Goal: Task Accomplishment & Management: Manage account settings

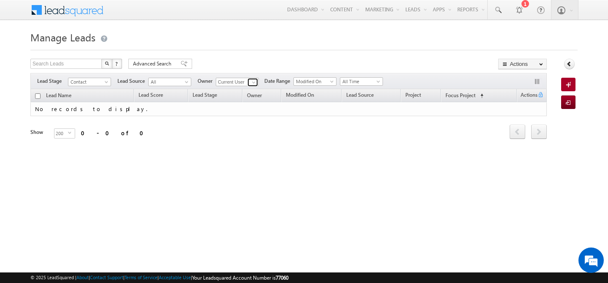
click at [256, 84] on span at bounding box center [254, 82] width 7 height 7
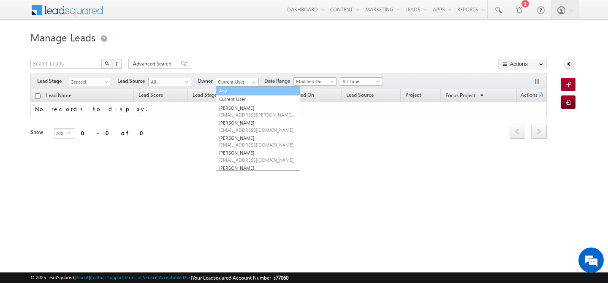
click at [230, 88] on link "Any" at bounding box center [258, 91] width 85 height 10
type input "Any"
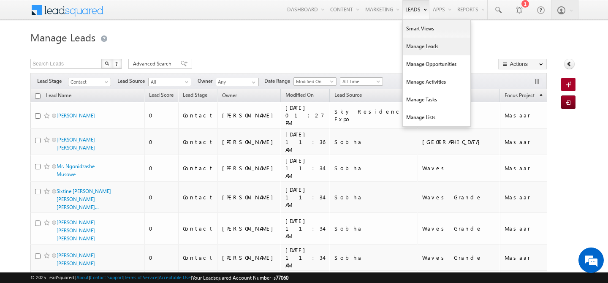
click at [407, 48] on link "Manage Leads" at bounding box center [437, 47] width 68 height 18
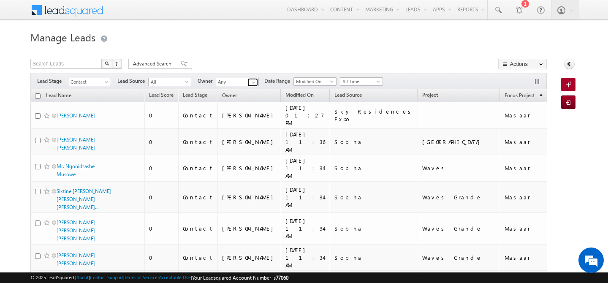
click at [255, 81] on span at bounding box center [254, 82] width 7 height 7
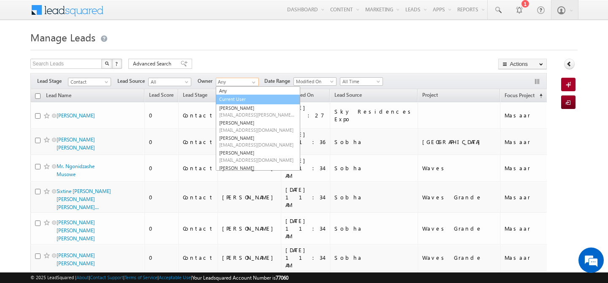
click at [236, 101] on link "Current User" at bounding box center [258, 100] width 85 height 10
type input "Current User"
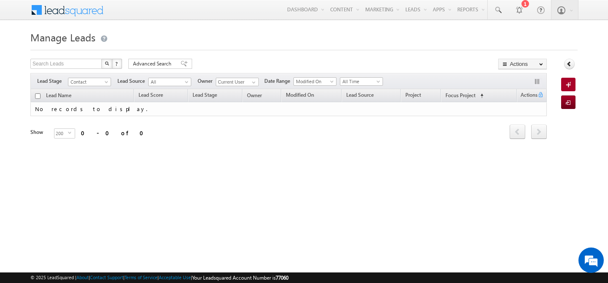
click at [240, 39] on h1 "Manage Leads" at bounding box center [304, 36] width 548 height 16
click at [151, 63] on span "Advanced Search" at bounding box center [153, 64] width 41 height 8
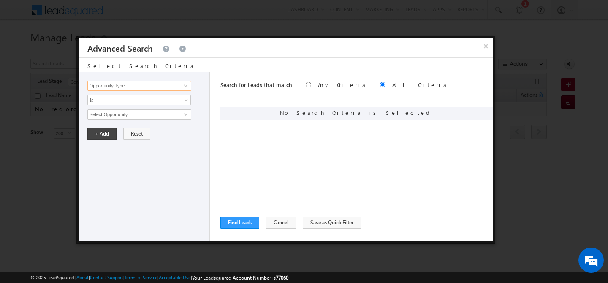
click at [145, 85] on input "Opportunity Type" at bounding box center [139, 86] width 104 height 10
click at [486, 48] on button "×" at bounding box center [486, 45] width 14 height 15
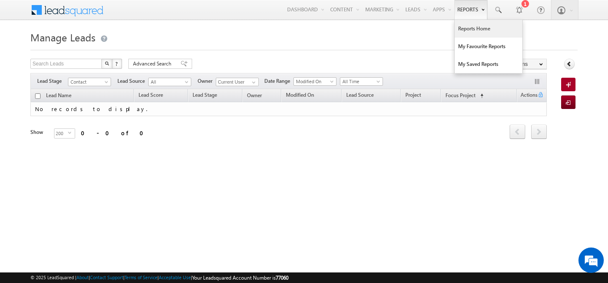
click at [463, 35] on link "Reports Home" at bounding box center [489, 29] width 68 height 18
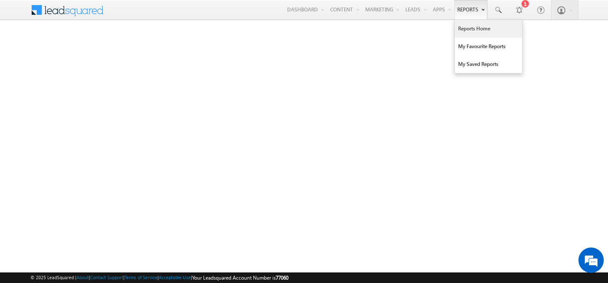
click at [466, 30] on link "Reports Home" at bounding box center [489, 29] width 68 height 18
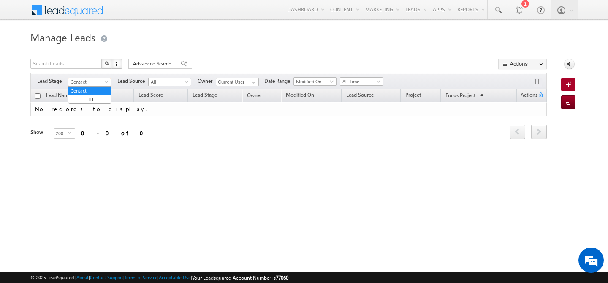
click at [109, 82] on span at bounding box center [107, 83] width 7 height 7
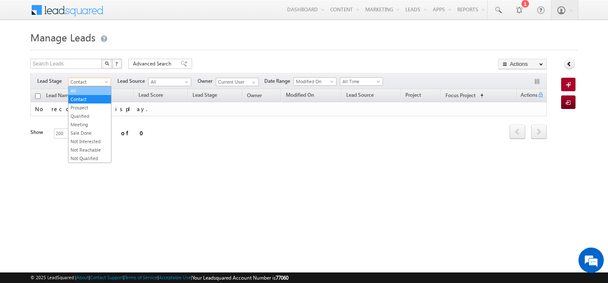
click at [82, 89] on link "All" at bounding box center [89, 91] width 43 height 8
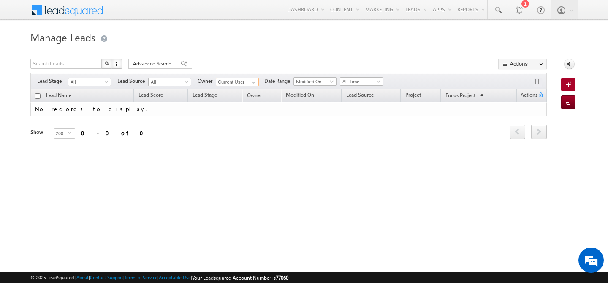
click at [239, 86] on input "Current User" at bounding box center [237, 82] width 43 height 8
click at [259, 83] on input "Current User" at bounding box center [237, 82] width 43 height 8
click at [255, 84] on span at bounding box center [254, 82] width 7 height 7
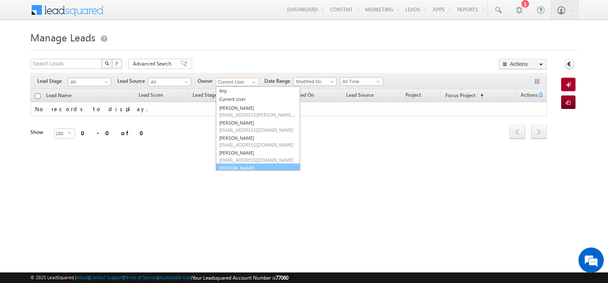
scroll to position [10, 0]
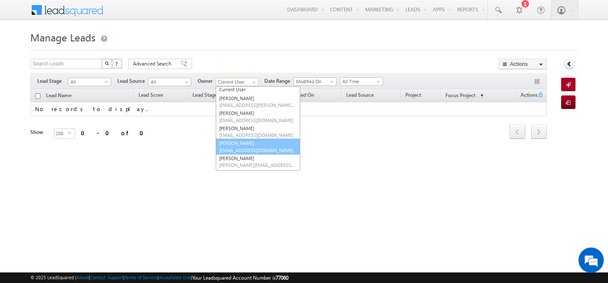
click at [239, 142] on link "Akshay Choudhary akshay.choudhary@indglobal.ae" at bounding box center [258, 147] width 85 height 16
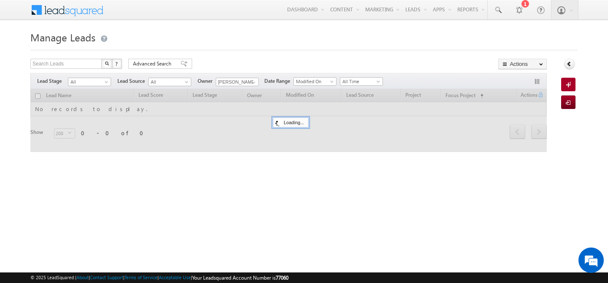
click at [312, 33] on h1 "Manage Leads" at bounding box center [304, 36] width 548 height 16
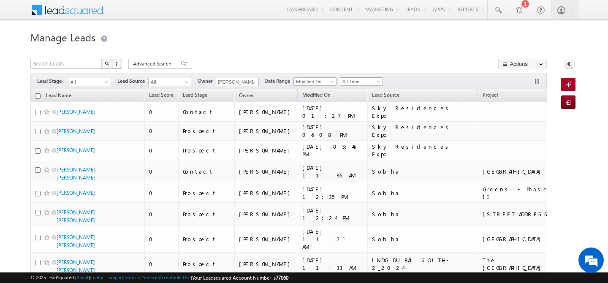
click at [378, 83] on span at bounding box center [379, 83] width 7 height 7
click at [356, 121] on link "This Month" at bounding box center [363, 122] width 43 height 8
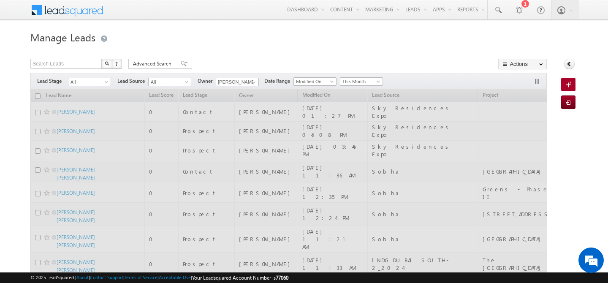
click at [266, 14] on div "Menu hemant yogi heman t.yog i@ind globa l.ae indgl obal." at bounding box center [304, 10] width 548 height 21
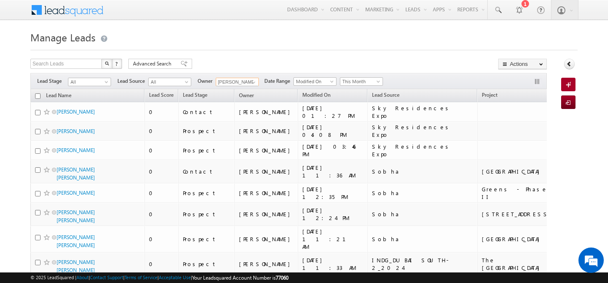
click at [225, 83] on input "[PERSON_NAME]" at bounding box center [237, 82] width 43 height 8
click at [257, 83] on span at bounding box center [254, 82] width 7 height 7
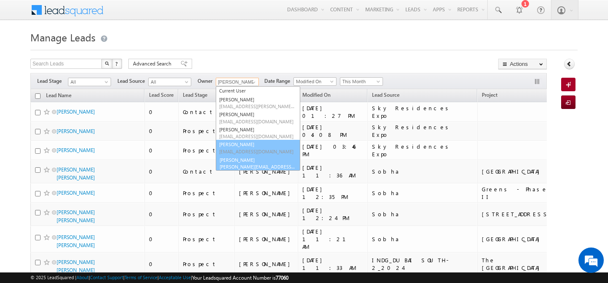
scroll to position [10, 0]
click at [242, 158] on link "Ankush Chaudhary ankush.chaudhary@indglobal.ae" at bounding box center [258, 162] width 85 height 16
type input "[PERSON_NAME]"
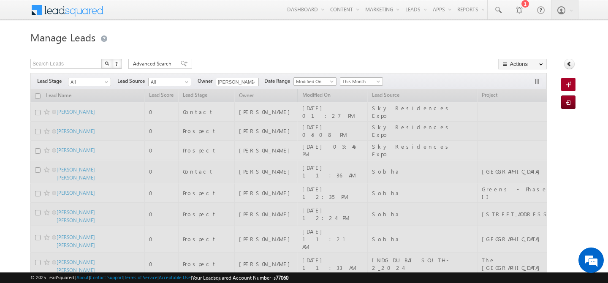
click at [248, 62] on div "Search Leads X ? 120 results found Advanced Search Advanced Search Advanced sea…" at bounding box center [288, 65] width 517 height 12
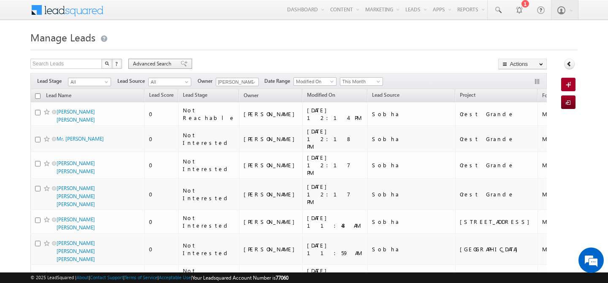
click at [171, 63] on span "Advanced Search" at bounding box center [153, 64] width 41 height 8
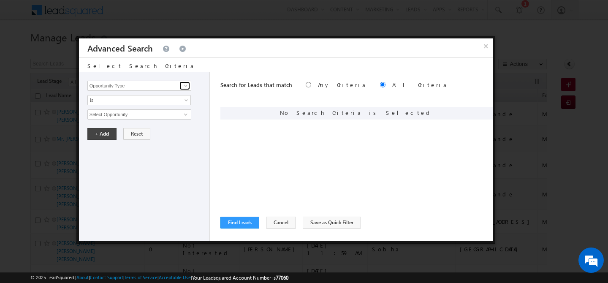
click at [185, 87] on span at bounding box center [186, 85] width 7 height 7
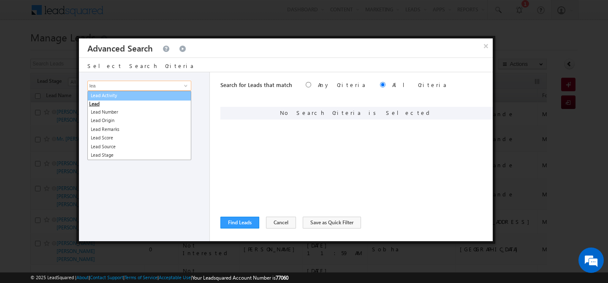
click at [145, 96] on link "Lead Activity" at bounding box center [139, 96] width 104 height 10
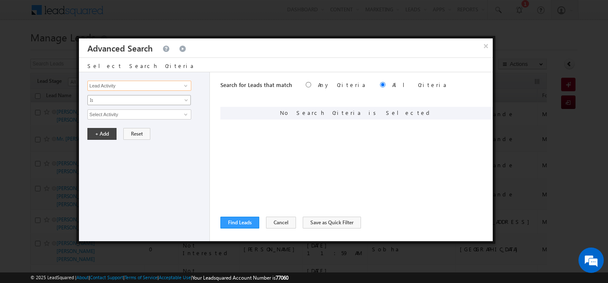
type input "Lead Activity"
click at [133, 99] on span "Is" at bounding box center [134, 100] width 92 height 8
click at [128, 107] on link "Is" at bounding box center [139, 110] width 103 height 8
click at [136, 118] on input "Select Activity" at bounding box center [139, 114] width 104 height 10
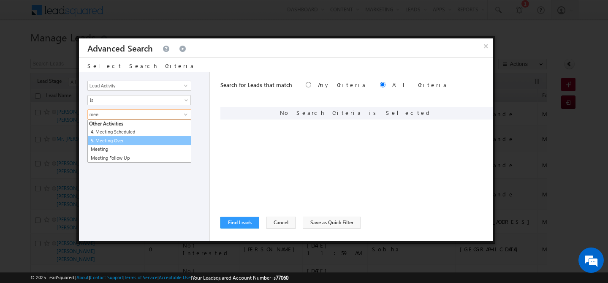
click at [164, 144] on link "5. Meeting Over" at bounding box center [139, 141] width 104 height 10
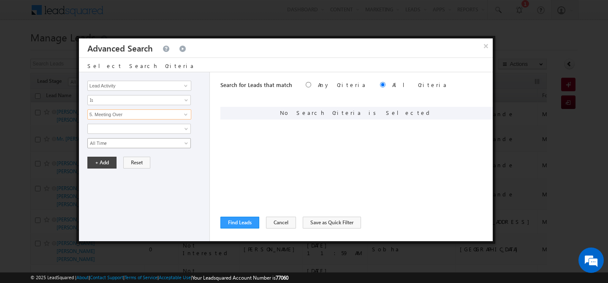
type input "5. Meeting Over"
click at [122, 144] on span "All Time" at bounding box center [134, 143] width 92 height 8
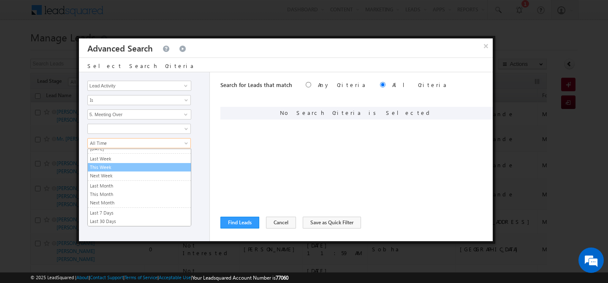
scroll to position [43, 0]
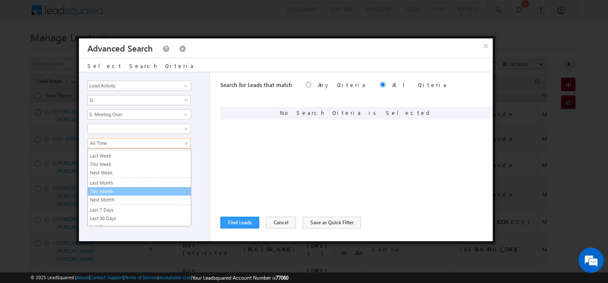
click at [112, 193] on link "This Month" at bounding box center [139, 192] width 103 height 8
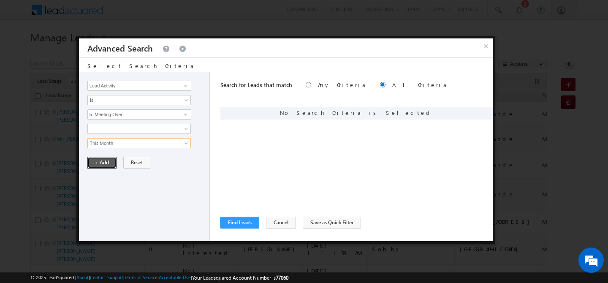
click at [100, 164] on button "+ Add" at bounding box center [101, 163] width 29 height 12
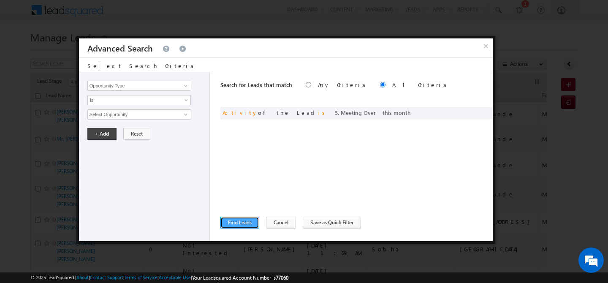
click at [242, 226] on button "Find Leads" at bounding box center [240, 223] width 39 height 12
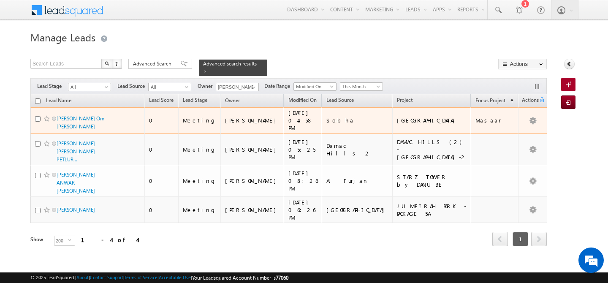
click at [82, 116] on span "[PERSON_NAME] Om [PERSON_NAME]" at bounding box center [85, 123] width 57 height 16
click at [82, 115] on link "[PERSON_NAME] Om [PERSON_NAME]" at bounding box center [81, 122] width 48 height 14
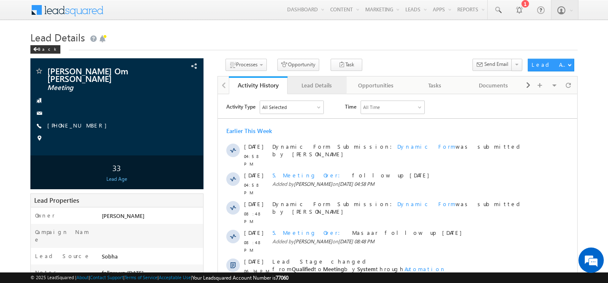
click at [309, 83] on div "Lead Details" at bounding box center [316, 85] width 45 height 10
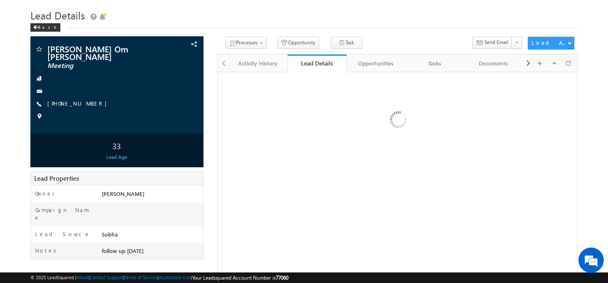
scroll to position [15, 0]
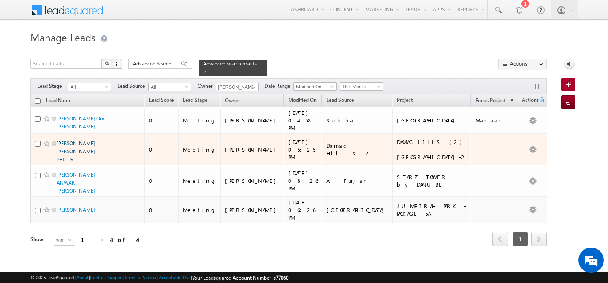
click at [79, 140] on link "[PERSON_NAME] [PERSON_NAME] PETLUR..." at bounding box center [76, 151] width 38 height 22
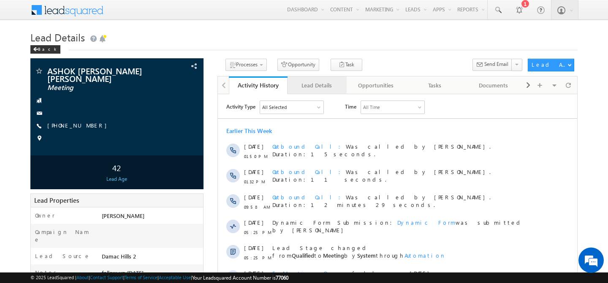
click at [307, 82] on div "Lead Details" at bounding box center [316, 85] width 45 height 10
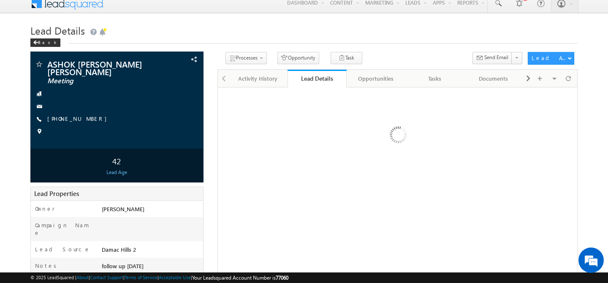
scroll to position [12, 0]
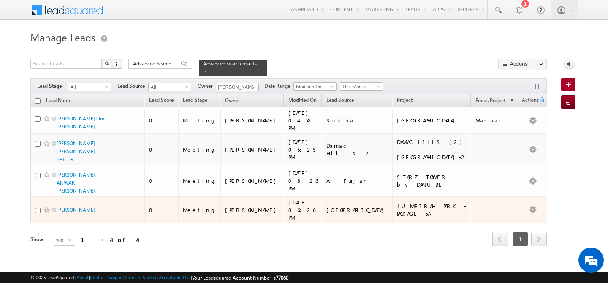
click at [358, 206] on div "Jumeirah Park" at bounding box center [358, 210] width 62 height 8
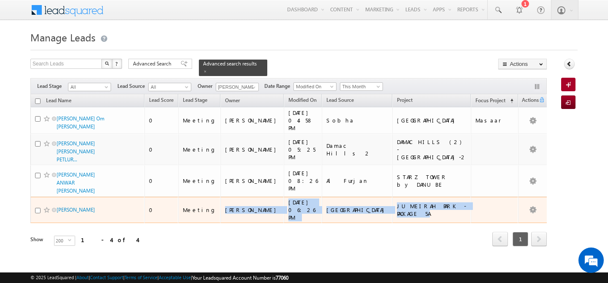
drag, startPoint x: 221, startPoint y: 189, endPoint x: 454, endPoint y: 194, distance: 232.9
click at [455, 197] on tr "DEVENDRA SINGHVI 0 Meeting Ankush Chaudhary 28/08/2025 06:26 PM Jumeirah Park J…" at bounding box center [289, 210] width 518 height 27
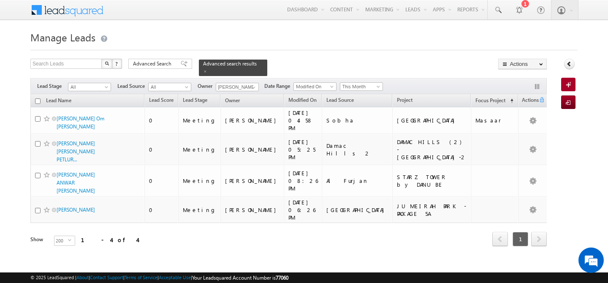
click at [293, 223] on div "Refresh first prev 1 next last 1 - 4 of 4" at bounding box center [288, 235] width 517 height 25
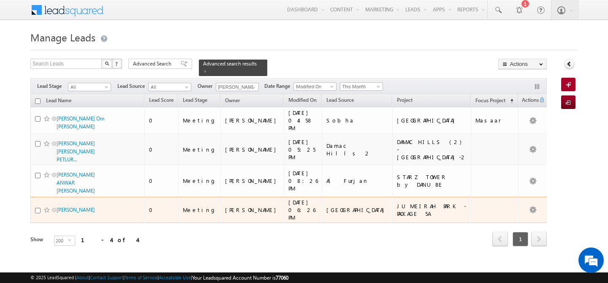
drag, startPoint x: 332, startPoint y: 187, endPoint x: 466, endPoint y: 191, distance: 134.0
click at [466, 197] on tr "DEVENDRA SINGHVI 0 Meeting Ankush Chaudhary 28/08/2025 06:26 PM Jumeirah Park J…" at bounding box center [289, 210] width 518 height 27
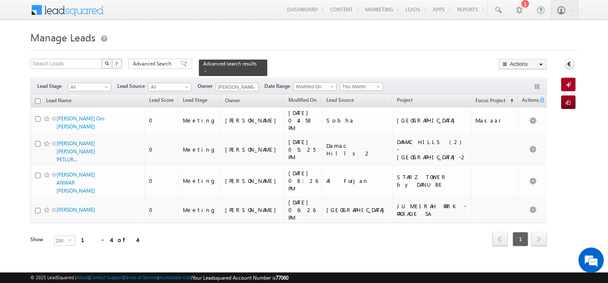
click at [343, 223] on div "Refresh first prev 1 next last 1 - 4 of 4" at bounding box center [288, 235] width 517 height 25
click at [254, 84] on span at bounding box center [254, 87] width 7 height 7
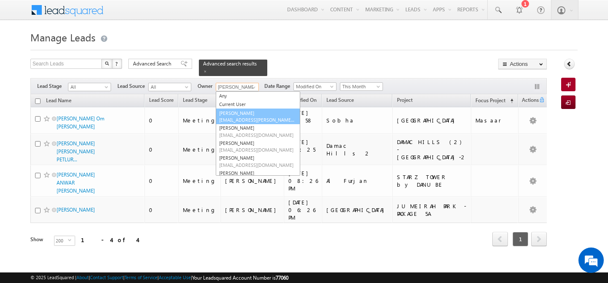
click at [259, 110] on link "Abhishek Dalal abhishek.dalal@indglobal.ae" at bounding box center [258, 117] width 85 height 16
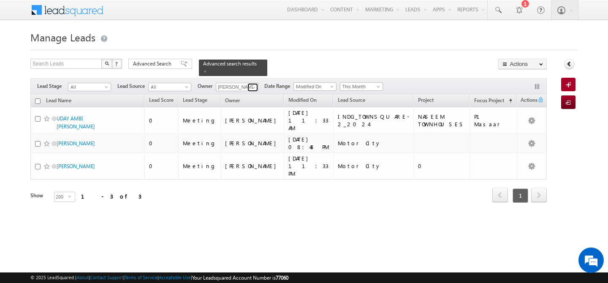
click at [254, 84] on span at bounding box center [254, 87] width 7 height 7
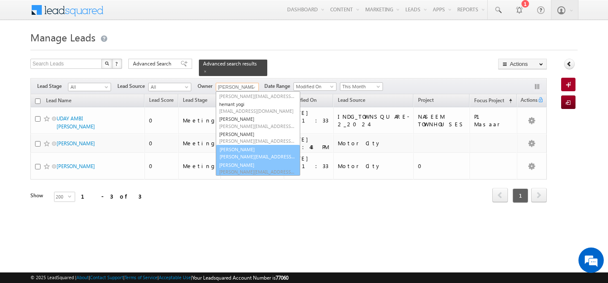
scroll to position [128, 0]
click at [256, 146] on link "Manpreet Singh manpreet.singh@indglobal.ae" at bounding box center [258, 153] width 85 height 16
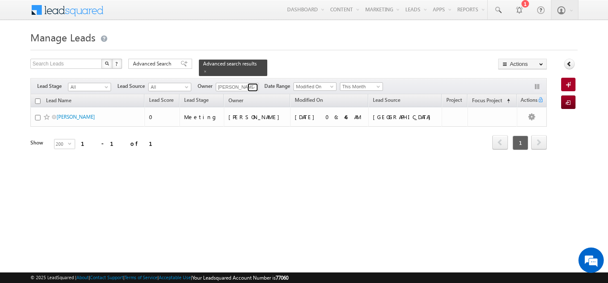
click at [252, 84] on span at bounding box center [254, 87] width 7 height 7
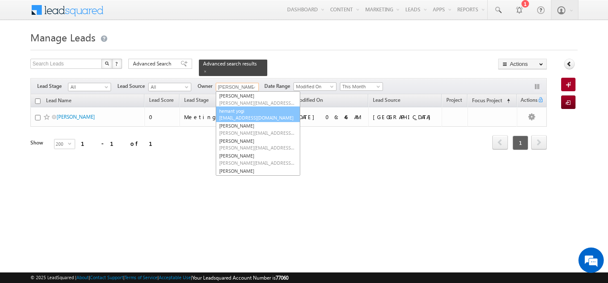
scroll to position [0, 0]
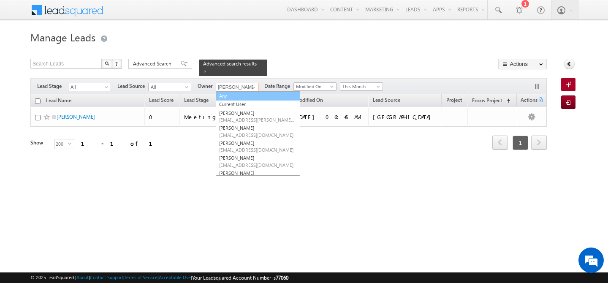
click at [241, 93] on link "Any" at bounding box center [258, 96] width 85 height 10
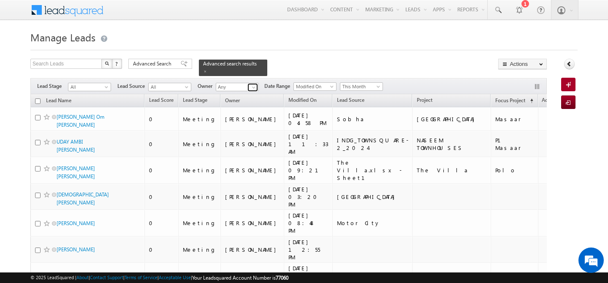
click at [254, 84] on span at bounding box center [254, 87] width 7 height 7
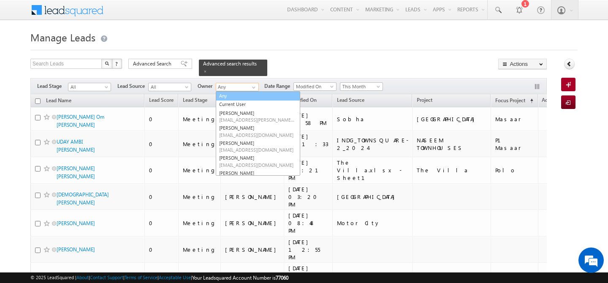
click at [233, 91] on link "Any" at bounding box center [258, 96] width 85 height 10
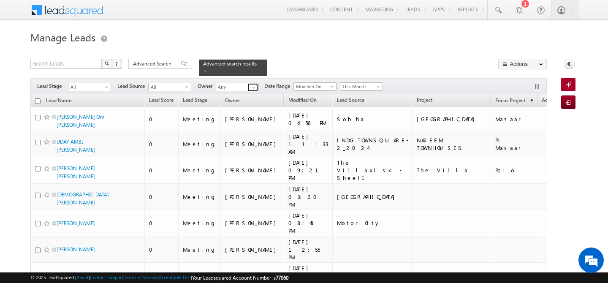
click at [252, 84] on span at bounding box center [254, 87] width 7 height 7
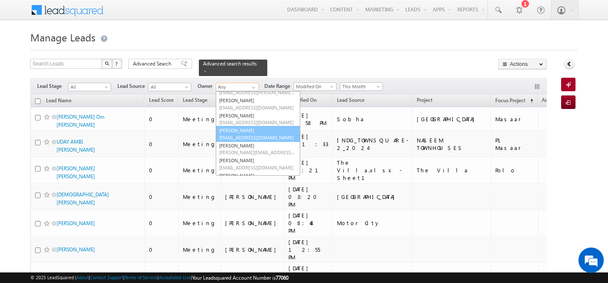
scroll to position [29, 0]
click at [259, 125] on link "Akshay Choudhary akshay.choudhary@indglobal.ae" at bounding box center [258, 132] width 85 height 16
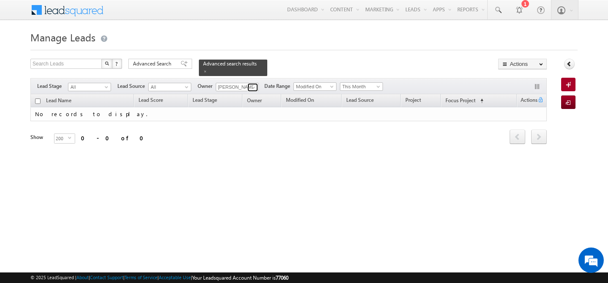
click at [255, 84] on span at bounding box center [254, 87] width 7 height 7
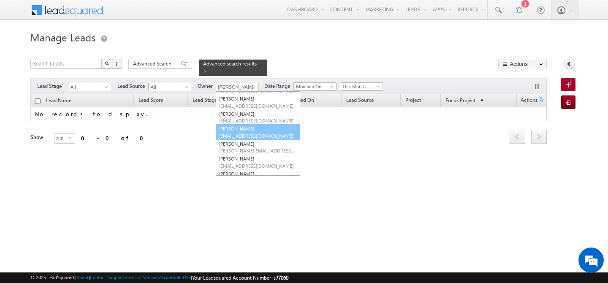
scroll to position [0, 0]
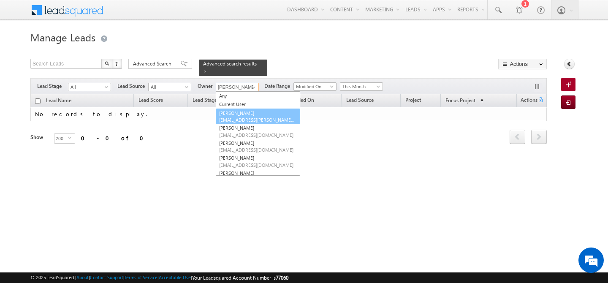
click at [250, 110] on link "Abhishek Dalal abhishek.dalal@indglobal.ae" at bounding box center [258, 117] width 85 height 16
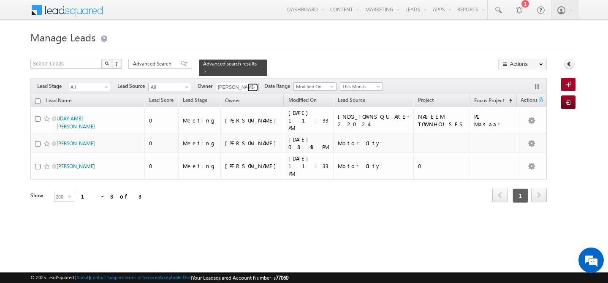
click at [257, 84] on span at bounding box center [254, 87] width 7 height 7
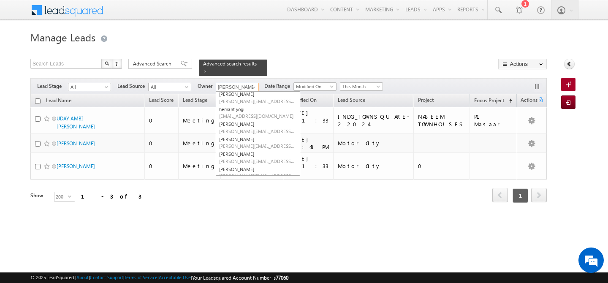
scroll to position [127, 0]
click at [254, 125] on span "[PERSON_NAME][EMAIL_ADDRESS][DOMAIN_NAME]" at bounding box center [257, 128] width 76 height 6
type input "[PERSON_NAME]"
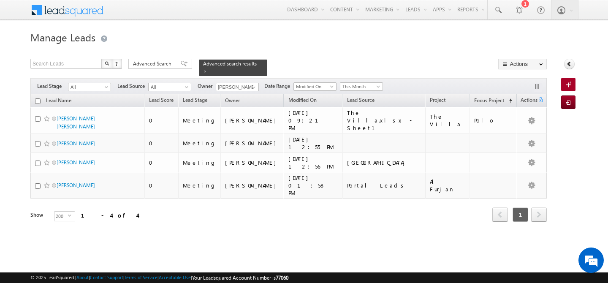
click at [106, 85] on span at bounding box center [107, 88] width 7 height 7
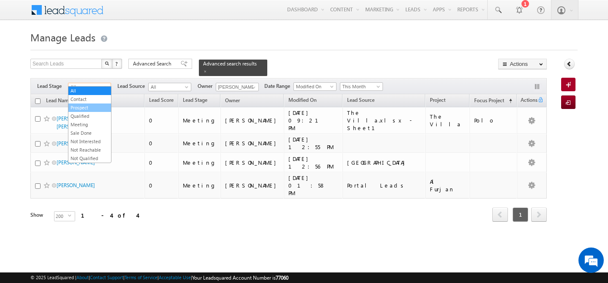
click at [87, 106] on link "Prospect" at bounding box center [89, 108] width 43 height 8
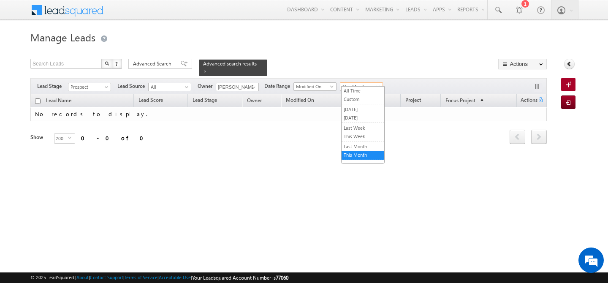
click at [379, 85] on span at bounding box center [379, 88] width 7 height 7
click at [371, 91] on link "All Time" at bounding box center [363, 91] width 43 height 8
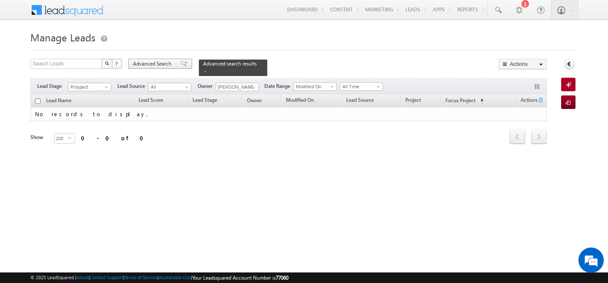
click at [155, 62] on span "Advanced Search" at bounding box center [153, 64] width 41 height 8
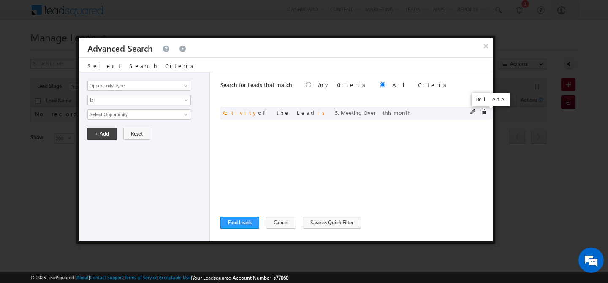
click at [483, 110] on span at bounding box center [484, 112] width 6 height 6
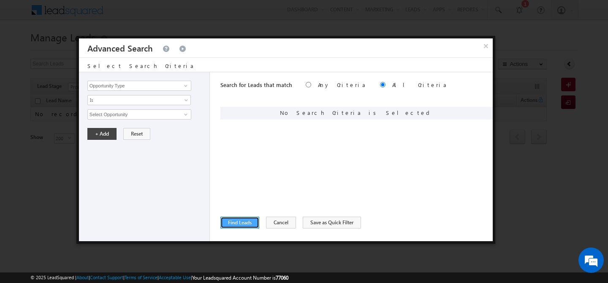
click at [251, 221] on button "Find Leads" at bounding box center [240, 223] width 39 height 12
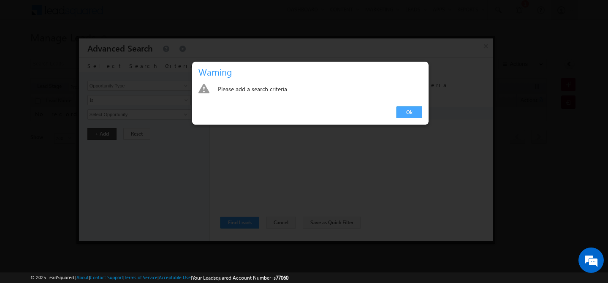
click at [412, 116] on link "Ok" at bounding box center [410, 112] width 26 height 12
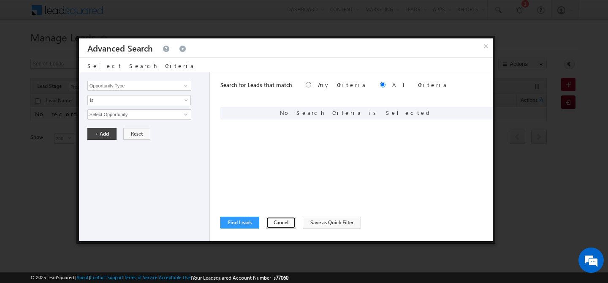
click at [281, 221] on button "Cancel" at bounding box center [281, 223] width 30 height 12
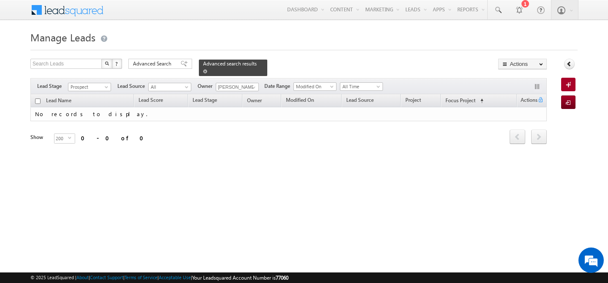
click at [207, 69] on span at bounding box center [205, 71] width 4 height 4
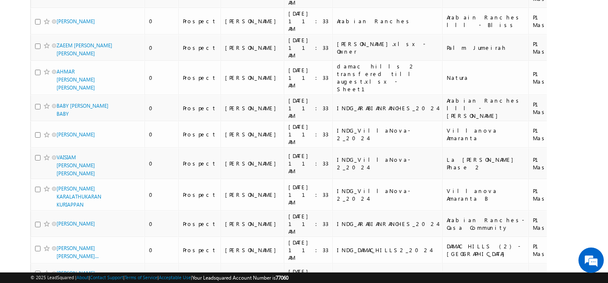
scroll to position [0, 0]
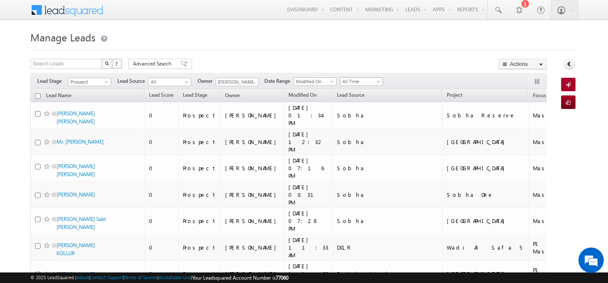
click at [378, 81] on span at bounding box center [379, 83] width 7 height 7
click at [363, 155] on link "This Month" at bounding box center [363, 155] width 43 height 8
click at [142, 63] on span "Advanced Search" at bounding box center [153, 64] width 41 height 8
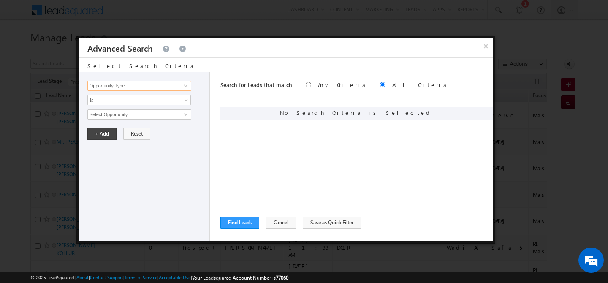
click at [147, 86] on input "Opportunity Type" at bounding box center [139, 86] width 104 height 10
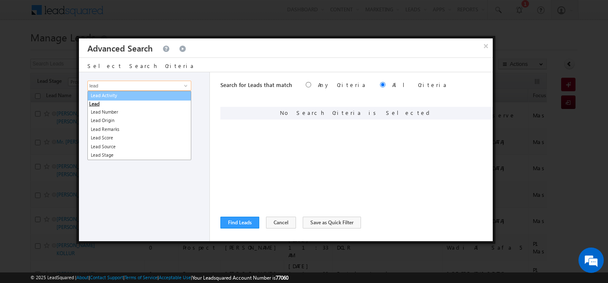
click at [141, 92] on link "Lead Activity" at bounding box center [139, 96] width 104 height 10
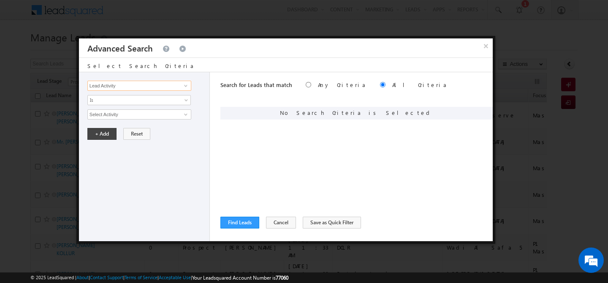
type input "Lead Activity"
click at [116, 116] on input "Select Activity" at bounding box center [139, 114] width 104 height 10
type input "l"
type input "d"
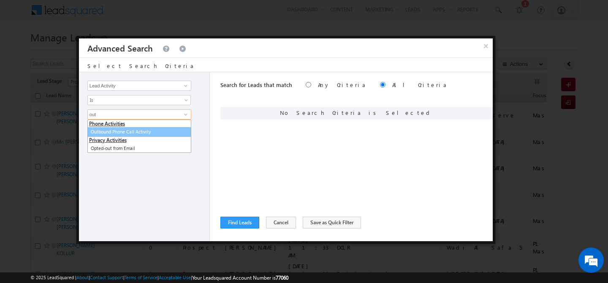
click at [138, 127] on link "Outbound Phone Call Activity" at bounding box center [139, 132] width 104 height 10
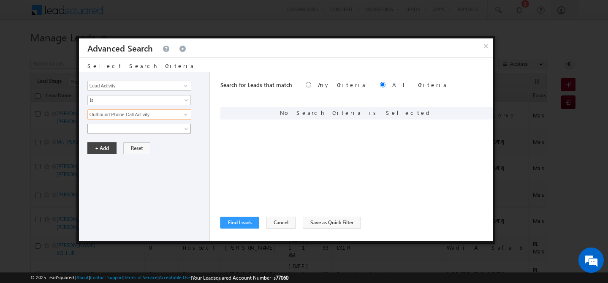
type input "Outbound Phone Call Activity"
click at [117, 129] on span at bounding box center [134, 129] width 92 height 8
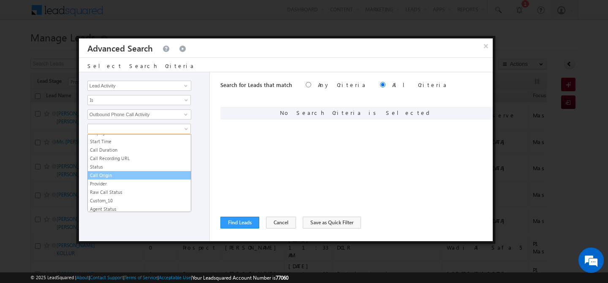
scroll to position [33, 0]
click at [130, 229] on div "Opportunity Type Lead Activity Task Sales Group Prospect Id Address 1 Address 2…" at bounding box center [144, 156] width 131 height 169
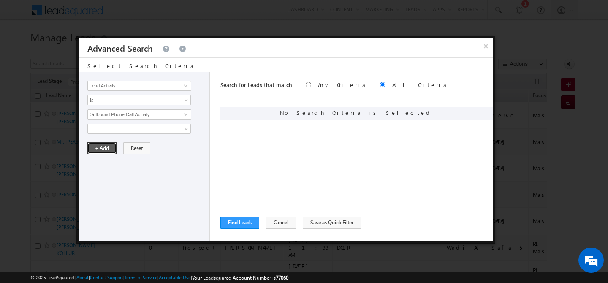
click at [100, 146] on button "+ Add" at bounding box center [101, 148] width 29 height 12
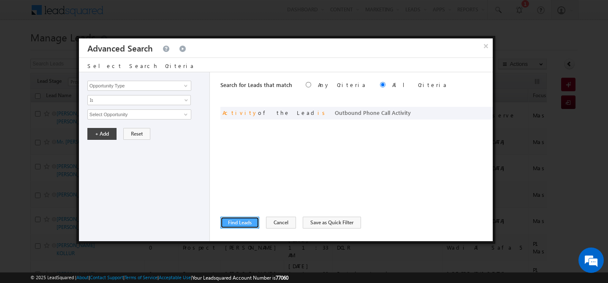
click at [239, 224] on button "Find Leads" at bounding box center [240, 223] width 39 height 12
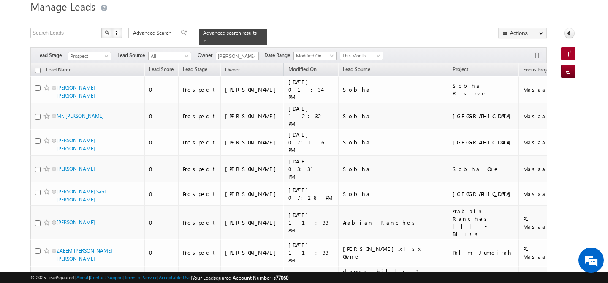
scroll to position [0, 0]
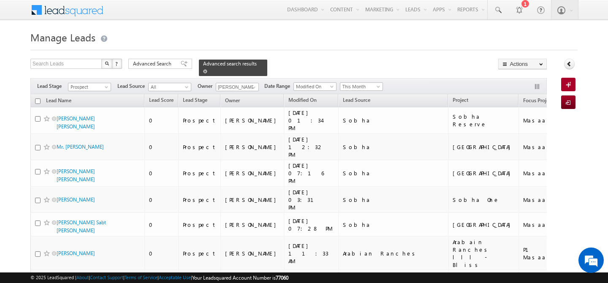
click at [207, 69] on span at bounding box center [205, 71] width 4 height 4
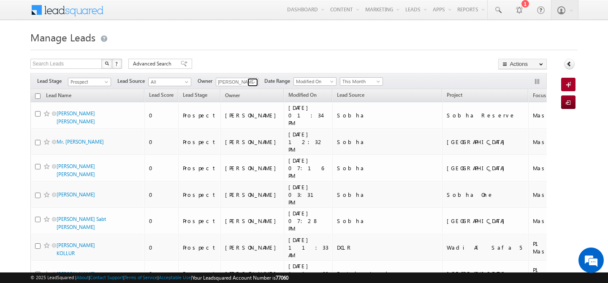
click at [254, 82] on span at bounding box center [254, 82] width 7 height 7
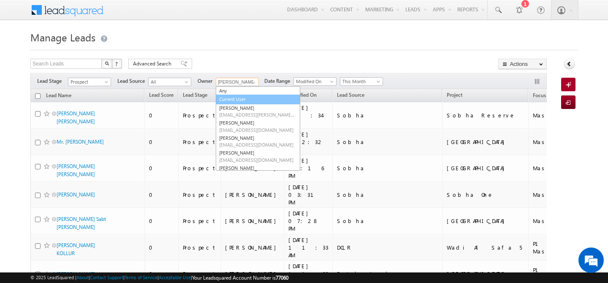
click at [243, 100] on link "Current User" at bounding box center [258, 100] width 85 height 10
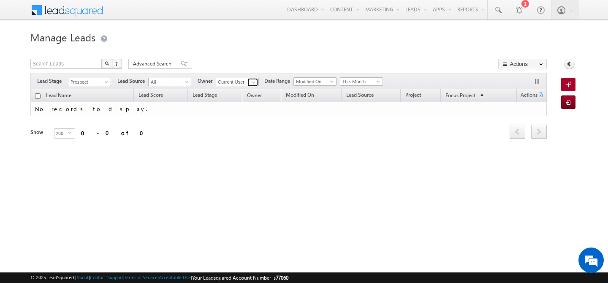
click at [254, 82] on span at bounding box center [254, 82] width 7 height 7
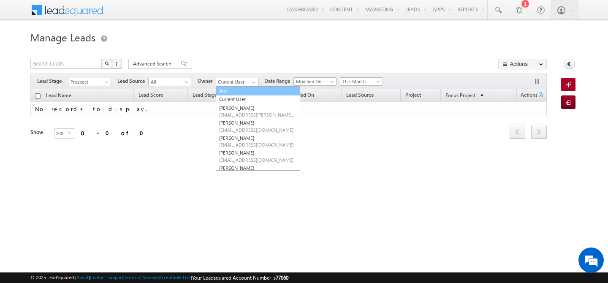
click at [240, 90] on link "Any" at bounding box center [258, 91] width 85 height 10
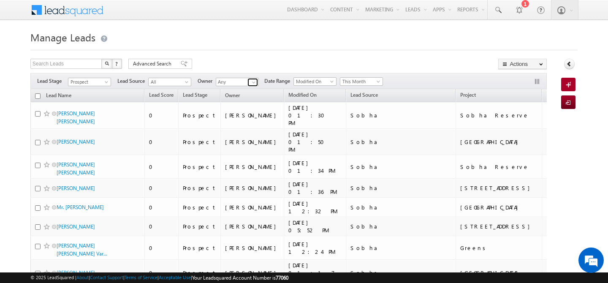
click at [257, 85] on span at bounding box center [254, 82] width 7 height 7
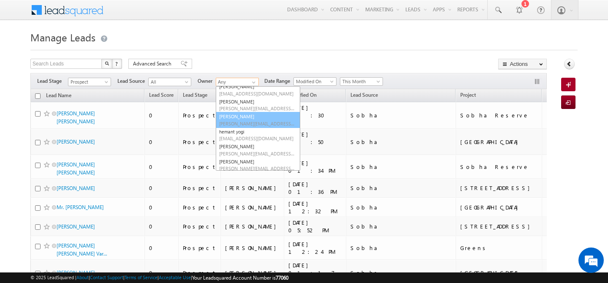
scroll to position [114, 0]
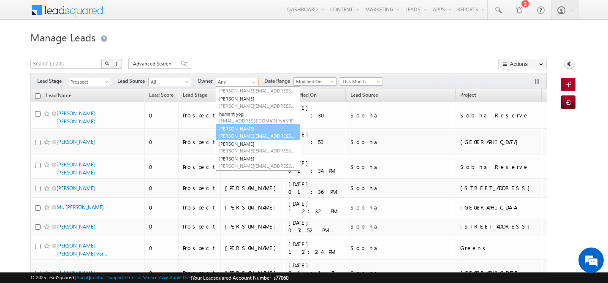
click at [247, 132] on link "keshav Jaiswal keshav.jaiswal@indglobal.ae" at bounding box center [258, 132] width 85 height 16
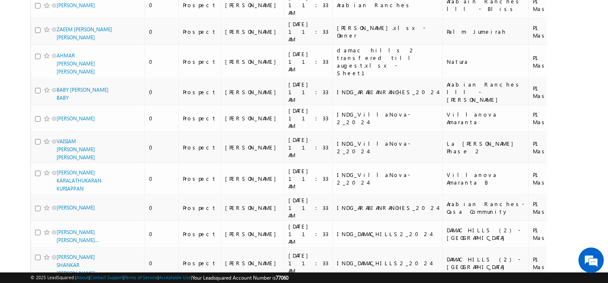
scroll to position [0, 0]
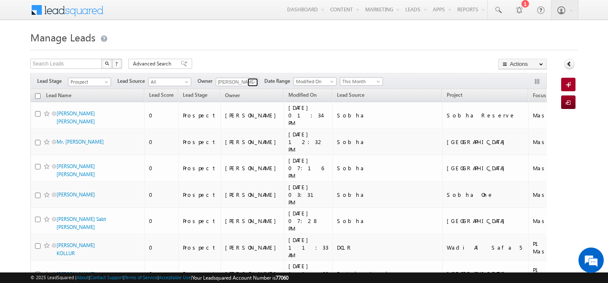
click at [253, 79] on span at bounding box center [254, 82] width 7 height 7
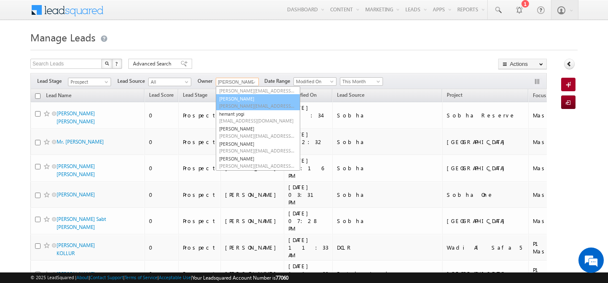
scroll to position [107, 0]
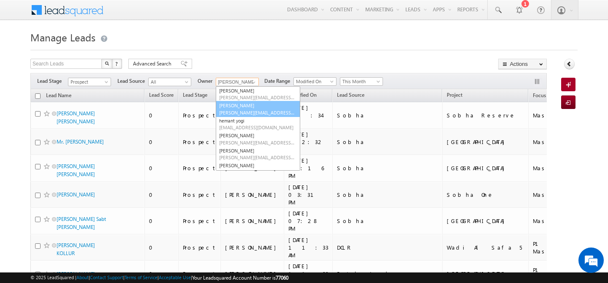
click at [240, 109] on span "[PERSON_NAME][EMAIL_ADDRESS][PERSON_NAME][DOMAIN_NAME]" at bounding box center [257, 112] width 76 height 6
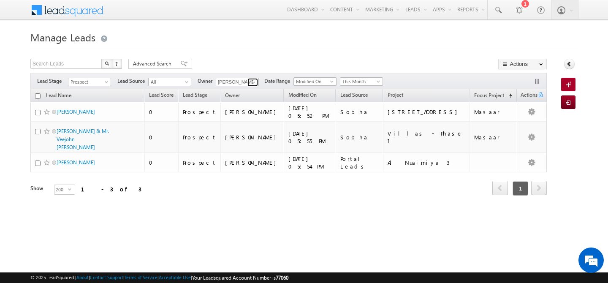
click at [254, 79] on link at bounding box center [253, 82] width 11 height 8
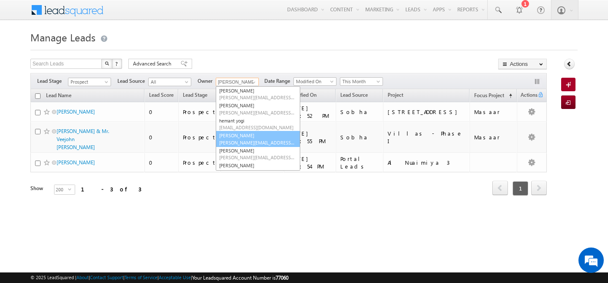
click at [242, 135] on link "keshav Jaiswal keshav.jaiswal@indglobal.ae" at bounding box center [258, 139] width 85 height 16
type input "[PERSON_NAME]"
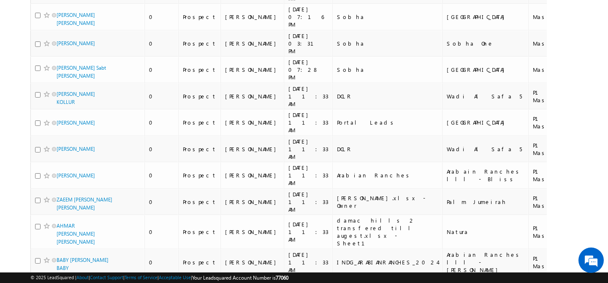
scroll to position [0, 0]
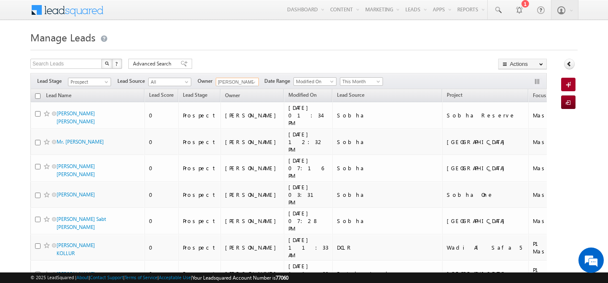
click at [38, 96] on input "checkbox" at bounding box center [37, 95] width 5 height 5
checkbox input "true"
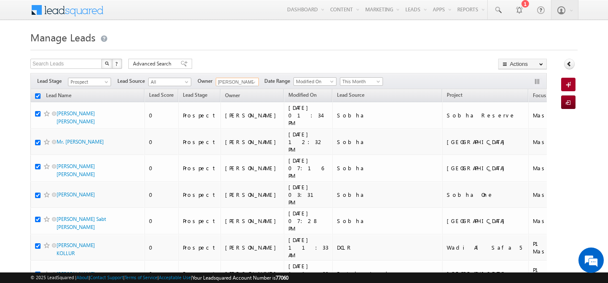
checkbox input "true"
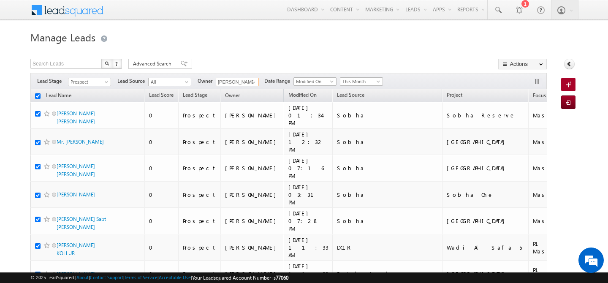
checkbox input "true"
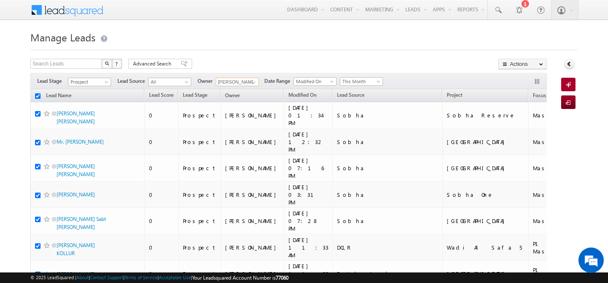
checkbox input "true"
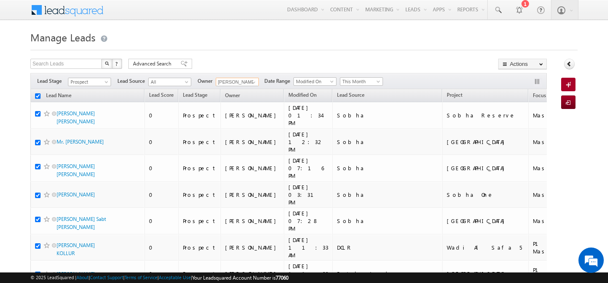
checkbox input "true"
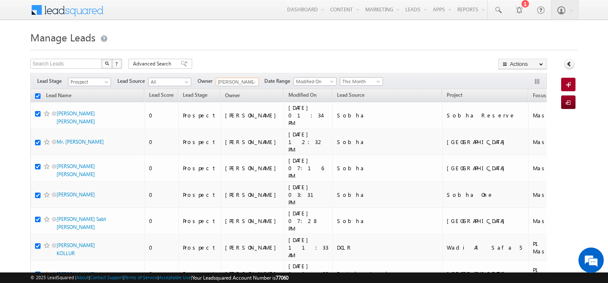
checkbox input "true"
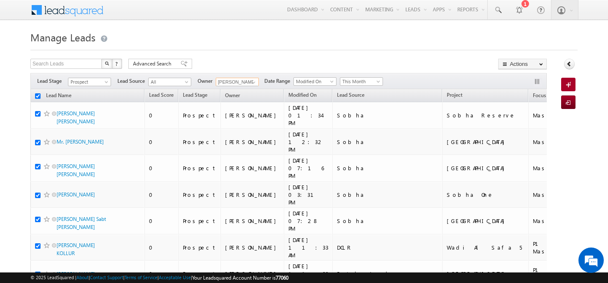
checkbox input "true"
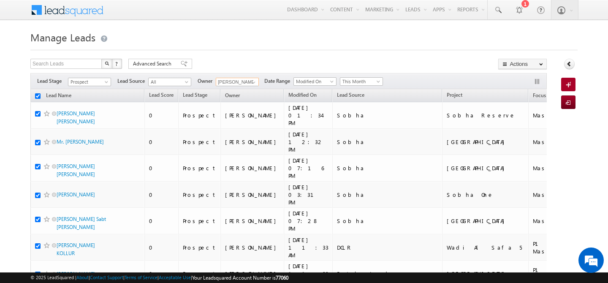
checkbox input "true"
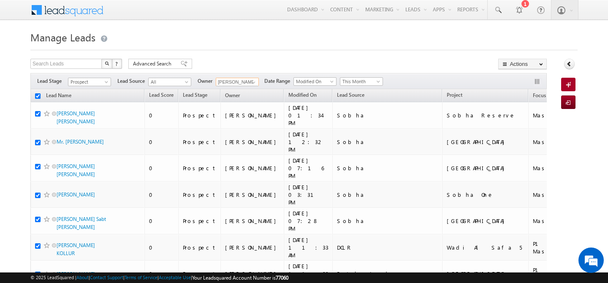
checkbox input "true"
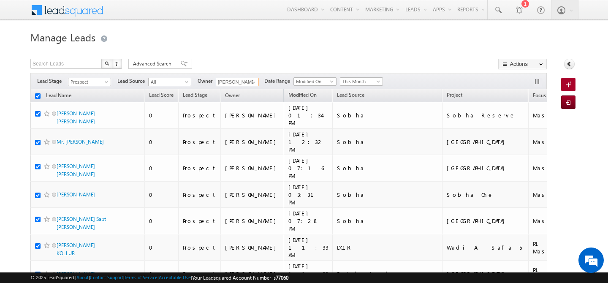
checkbox input "true"
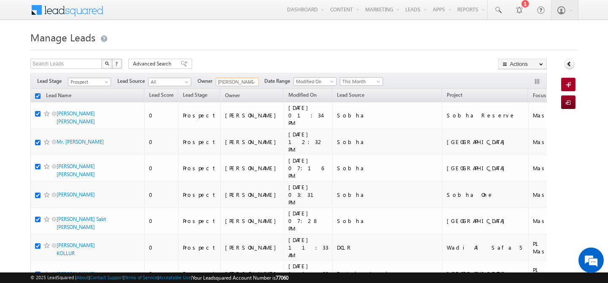
checkbox input "true"
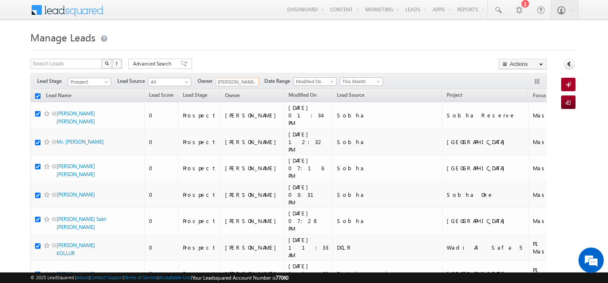
checkbox input "true"
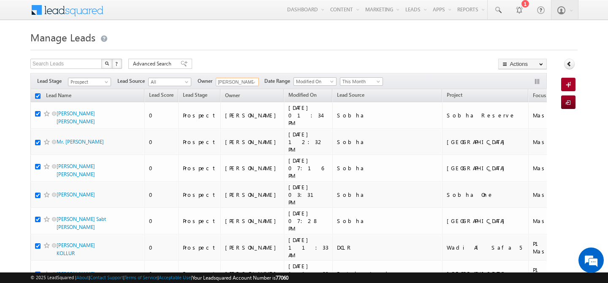
checkbox input "true"
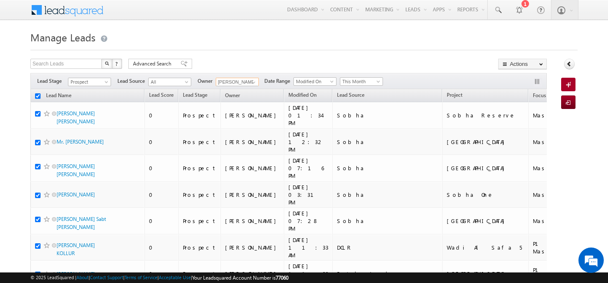
checkbox input "true"
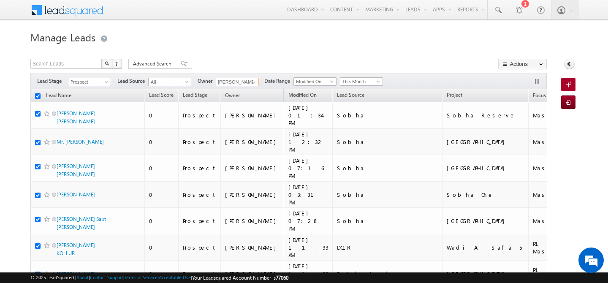
checkbox input "true"
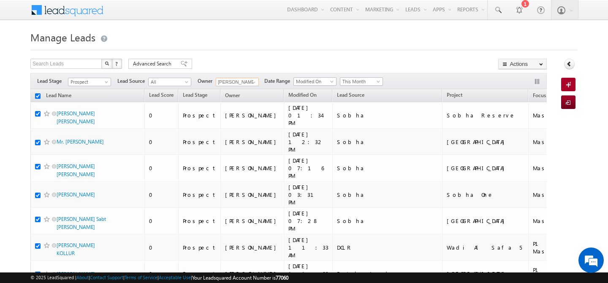
checkbox input "true"
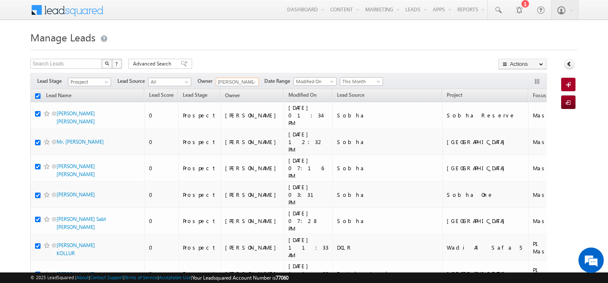
checkbox input "true"
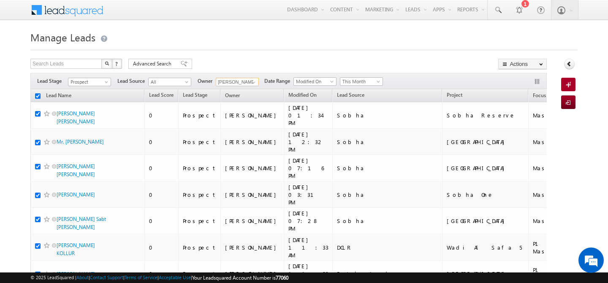
checkbox input "true"
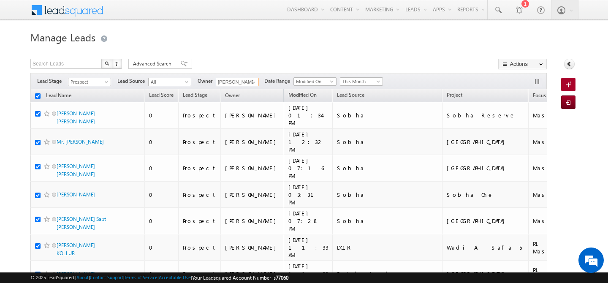
checkbox input "true"
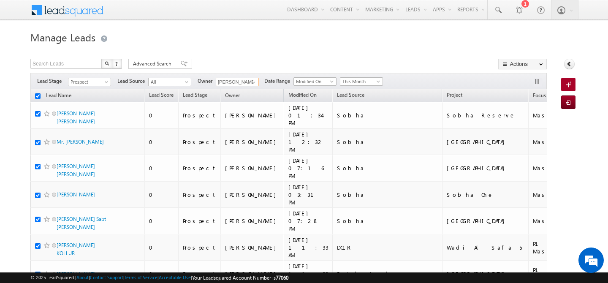
checkbox input "true"
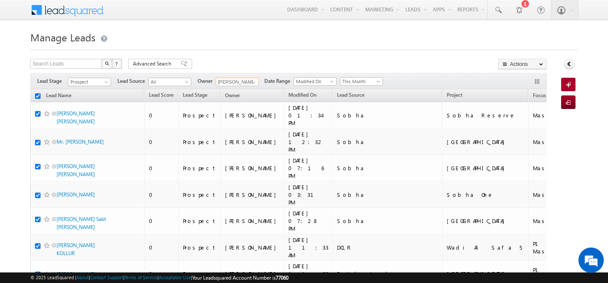
checkbox input "true"
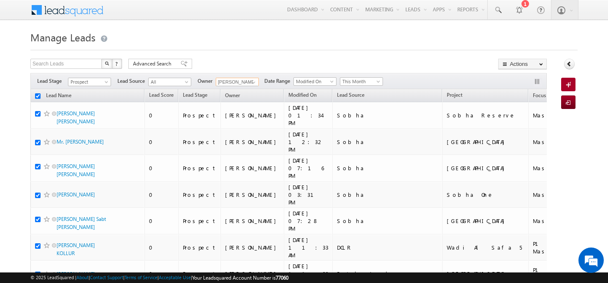
checkbox input "true"
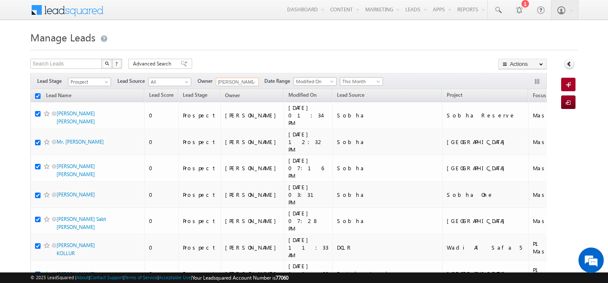
checkbox input "true"
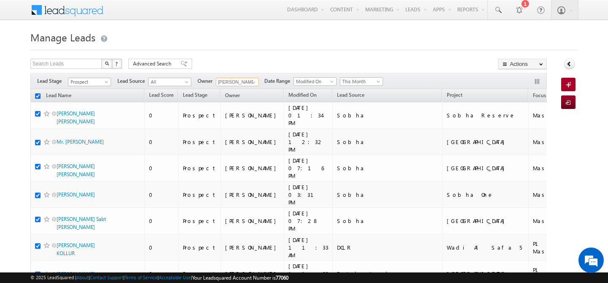
checkbox input "true"
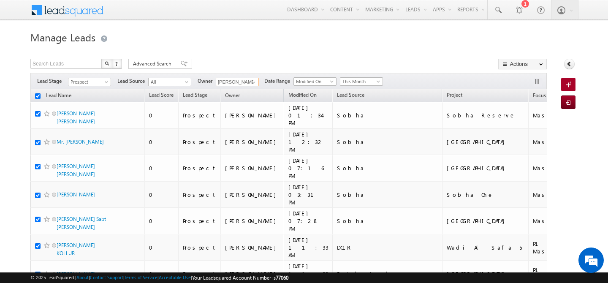
checkbox input "true"
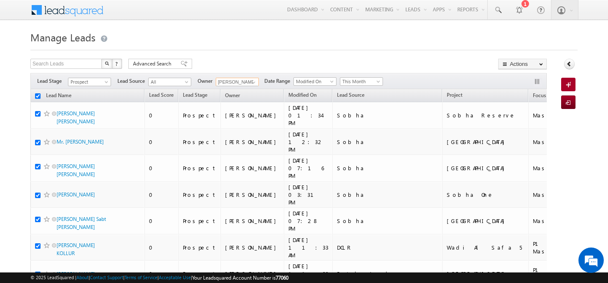
checkbox input "true"
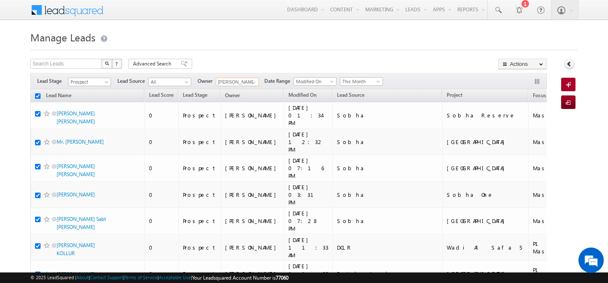
checkbox input "true"
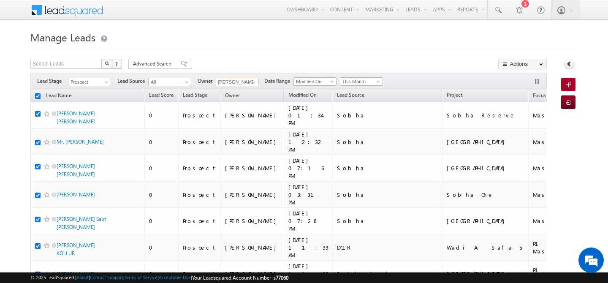
checkbox input "true"
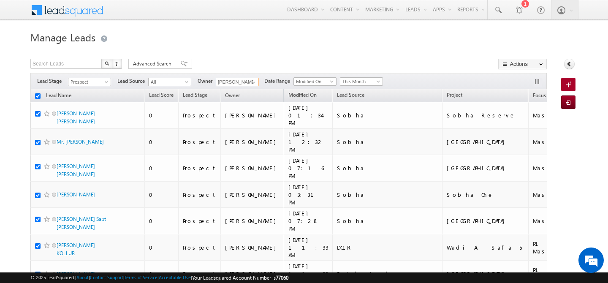
checkbox input "true"
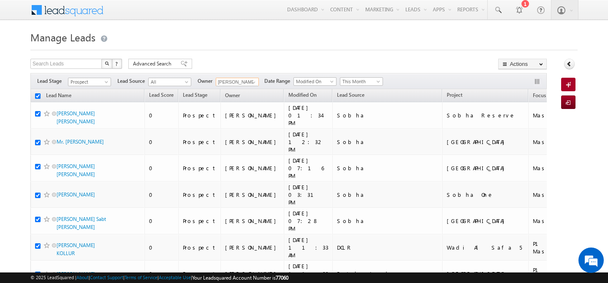
checkbox input "true"
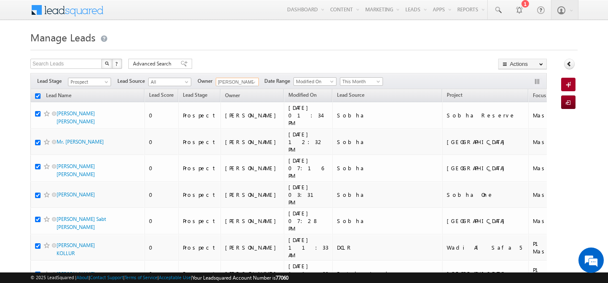
checkbox input "true"
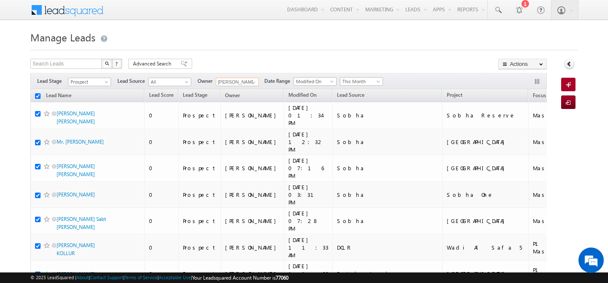
checkbox input "true"
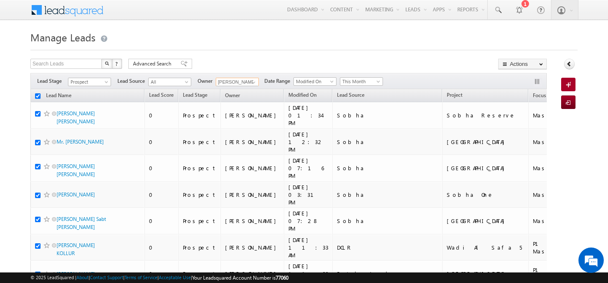
checkbox input "true"
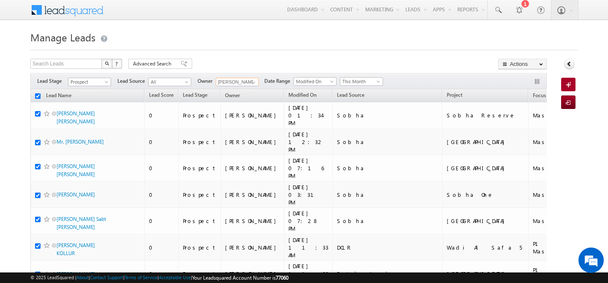
checkbox input "true"
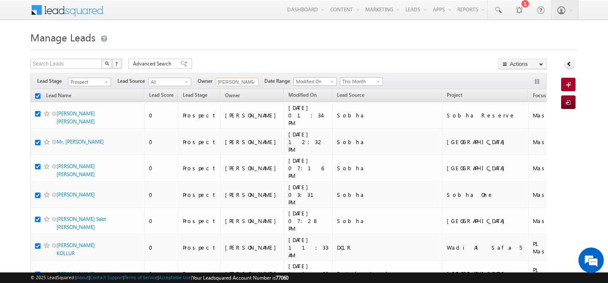
checkbox input "true"
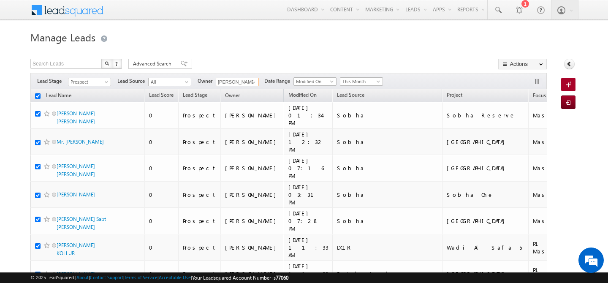
checkbox input "true"
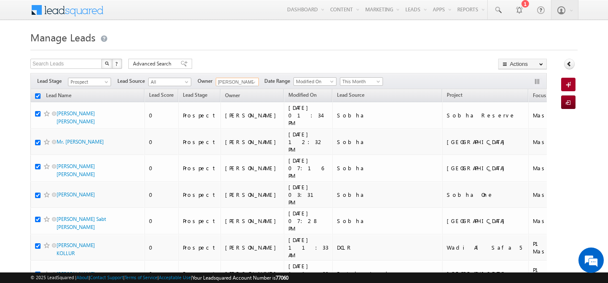
checkbox input "true"
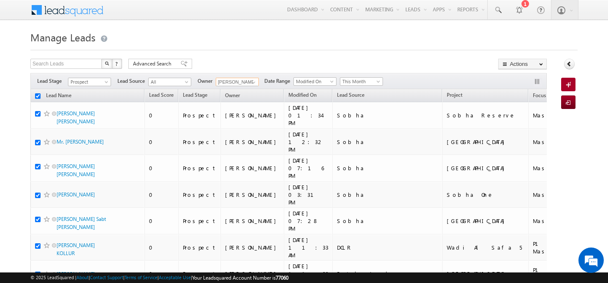
checkbox input "true"
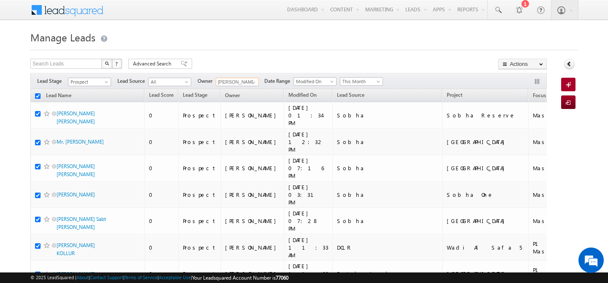
checkbox input "true"
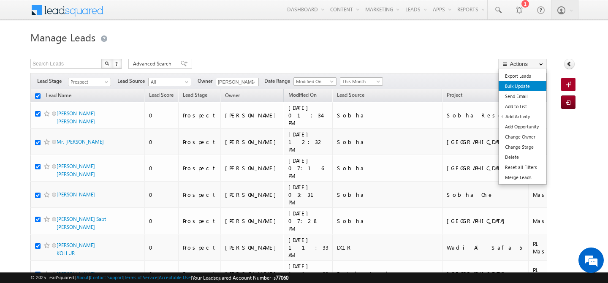
click at [525, 89] on link "Bulk Update" at bounding box center [523, 86] width 48 height 10
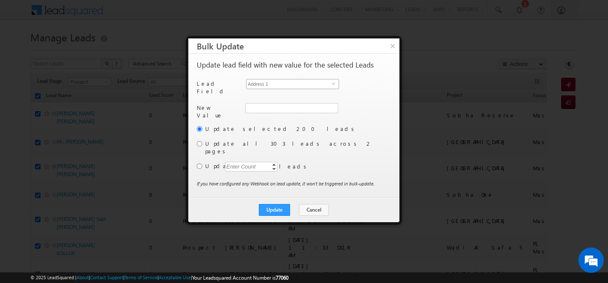
click at [310, 83] on span "Address 1" at bounding box center [289, 83] width 85 height 9
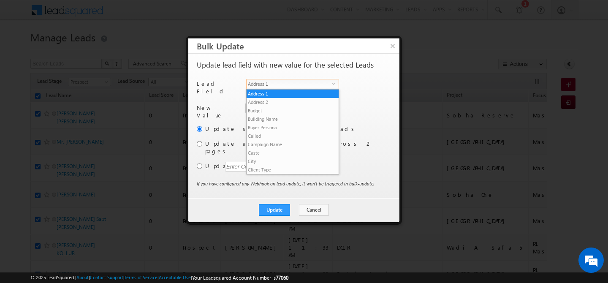
scroll to position [330, 0]
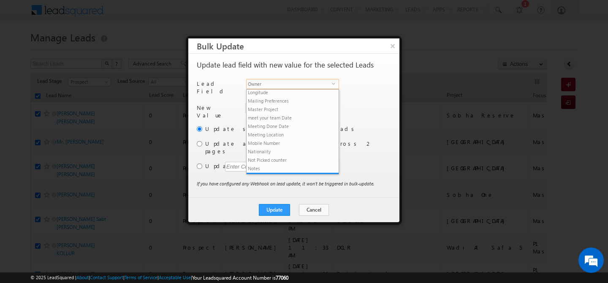
click at [307, 85] on span "Owner" at bounding box center [289, 83] width 85 height 9
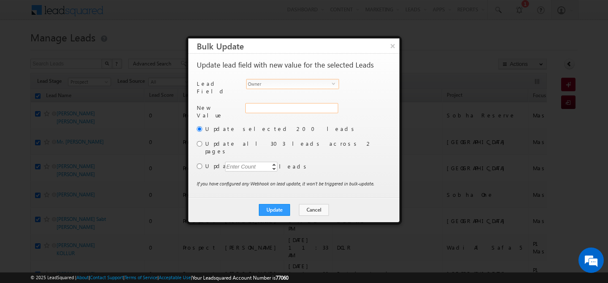
click at [281, 109] on div "Address 1" at bounding box center [290, 112] width 91 height 19
click at [281, 109] on input "hemant yogi" at bounding box center [291, 108] width 92 height 10
click at [254, 122] on span "keshav.jaiswal@indglobal.ae" at bounding box center [287, 125] width 76 height 6
click at [201, 142] on input "radio" at bounding box center [199, 143] width 5 height 5
click at [274, 204] on button "Update" at bounding box center [274, 210] width 31 height 12
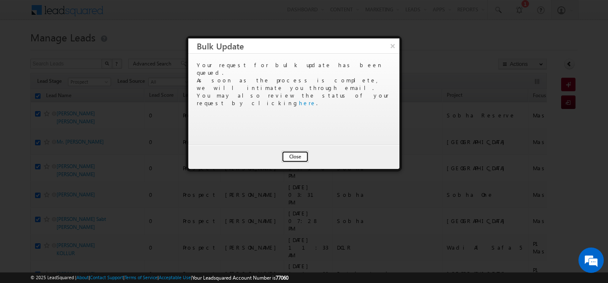
click at [293, 159] on button "Close" at bounding box center [295, 157] width 27 height 12
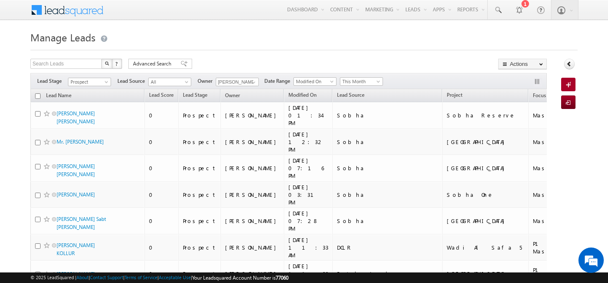
click at [36, 96] on input "checkbox" at bounding box center [37, 95] width 5 height 5
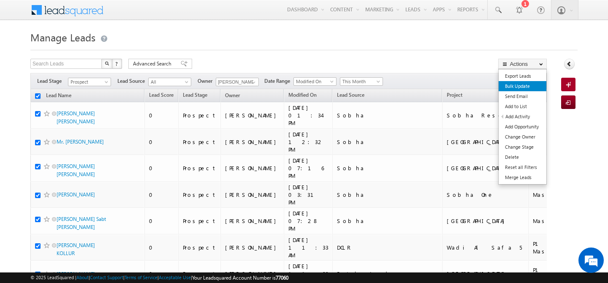
click at [529, 90] on link "Bulk Update" at bounding box center [523, 86] width 48 height 10
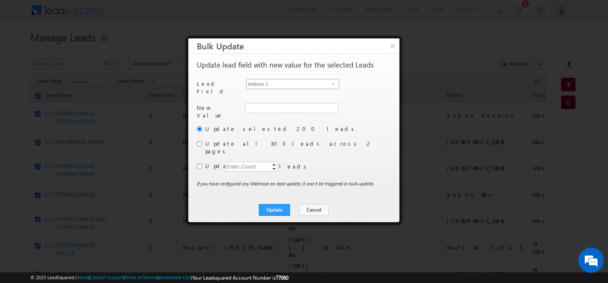
click at [299, 83] on span "Address 1" at bounding box center [289, 83] width 85 height 9
click at [274, 106] on input "hemant yogi" at bounding box center [291, 108] width 92 height 10
click at [245, 115] on div "New Value Owner * hemant yogi hemant yogi Abhishek Dalal Abhishekkumar Singh Ak…" at bounding box center [293, 114] width 193 height 22
click at [264, 108] on input at bounding box center [291, 108] width 92 height 10
click at [272, 115] on link "keshav Jaiswal keshav.jaiswal@indglobal.ae" at bounding box center [291, 121] width 92 height 16
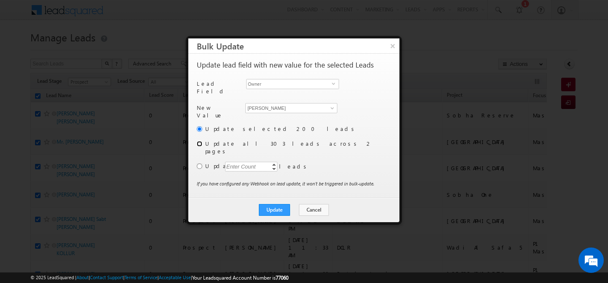
click at [200, 141] on input "radio" at bounding box center [199, 143] width 5 height 5
click at [272, 204] on button "Update" at bounding box center [274, 210] width 31 height 12
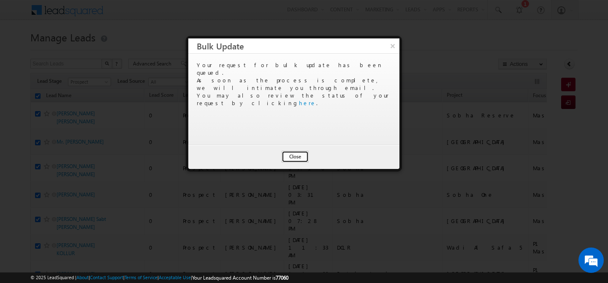
click at [291, 161] on button "Close" at bounding box center [295, 157] width 27 height 12
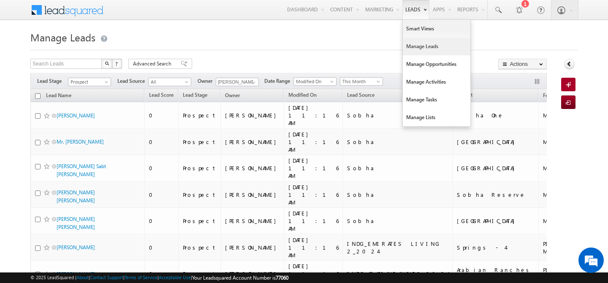
click at [409, 46] on link "Manage Leads" at bounding box center [437, 47] width 68 height 18
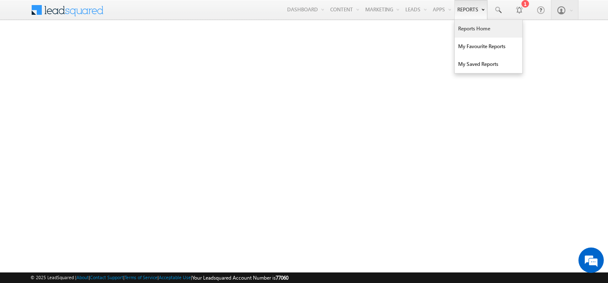
click at [465, 27] on link "Reports Home" at bounding box center [489, 29] width 68 height 18
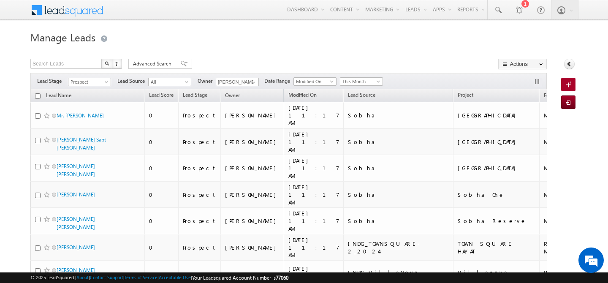
click at [101, 81] on span "Prospect" at bounding box center [88, 82] width 40 height 8
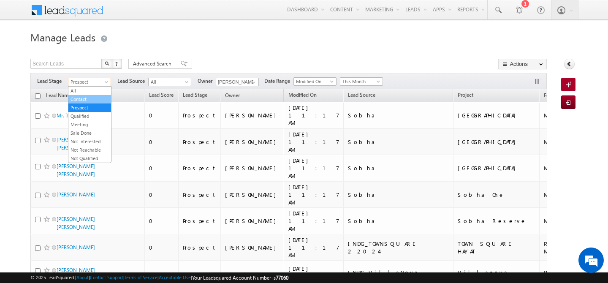
click at [93, 101] on link "Contact" at bounding box center [89, 99] width 43 height 8
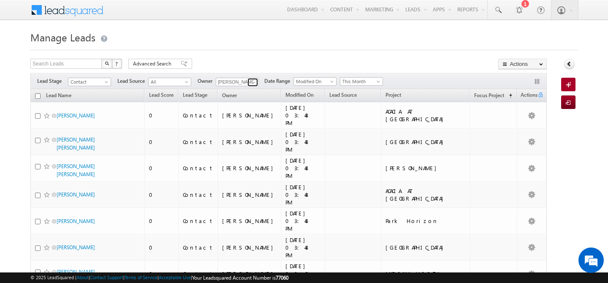
click at [253, 85] on span at bounding box center [254, 82] width 7 height 7
click at [272, 95] on span "[PERSON_NAME][EMAIL_ADDRESS][PERSON_NAME][DOMAIN_NAME]" at bounding box center [257, 97] width 76 height 6
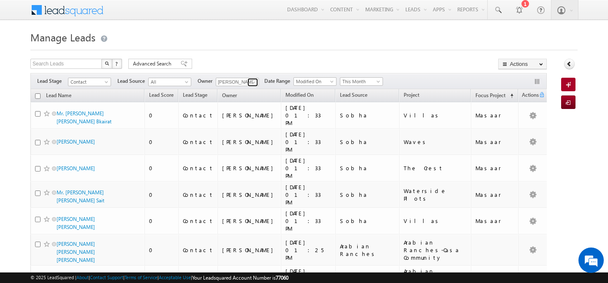
click at [256, 80] on span at bounding box center [254, 82] width 7 height 7
click at [269, 90] on link "Manisha Singh manisha.singh@indglobal.ae" at bounding box center [258, 94] width 85 height 16
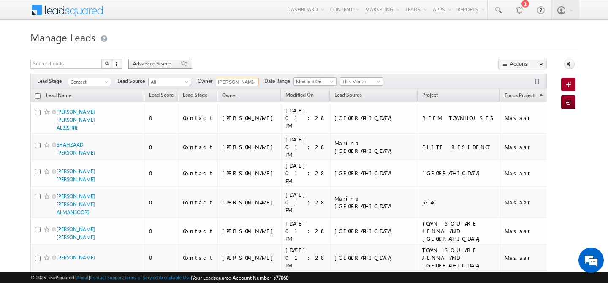
type input "[PERSON_NAME]"
click at [150, 65] on span "Advanced Search" at bounding box center [153, 64] width 41 height 8
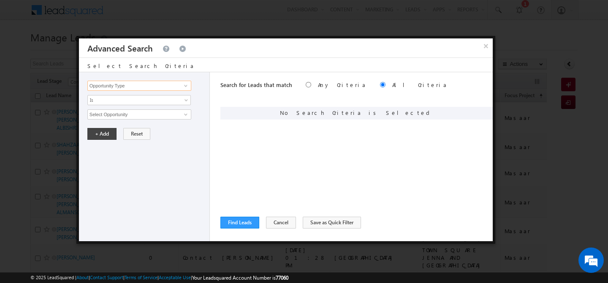
click at [141, 85] on input "Opportunity Type" at bounding box center [139, 86] width 104 height 10
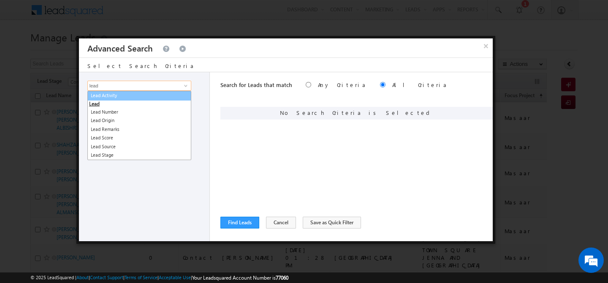
click at [138, 96] on link "Lead Activity" at bounding box center [139, 96] width 104 height 10
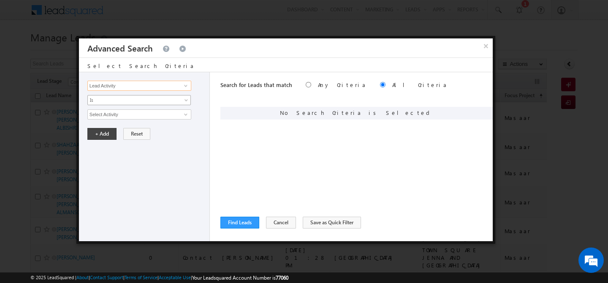
type input "Lead Activity"
click at [136, 98] on span "Is" at bounding box center [134, 100] width 92 height 8
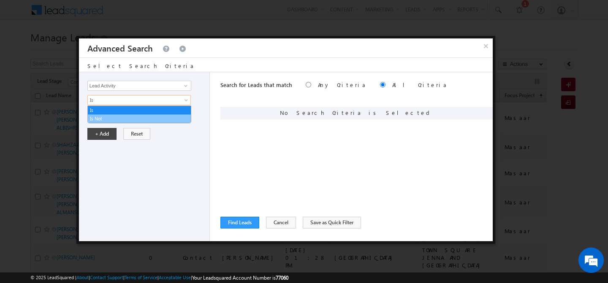
click at [115, 118] on link "Is Not" at bounding box center [139, 119] width 103 height 8
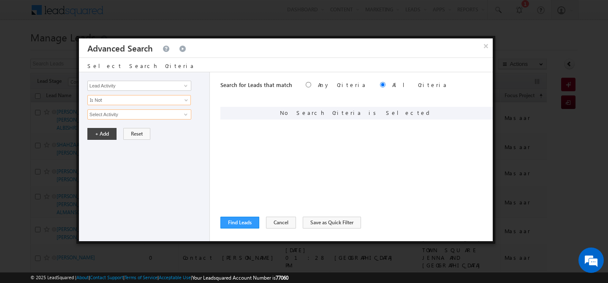
click at [115, 115] on input "Select Activity" at bounding box center [139, 114] width 104 height 10
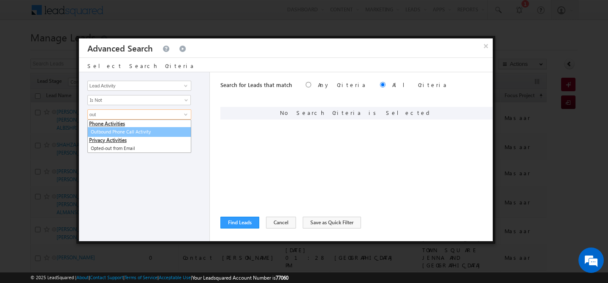
click at [123, 130] on link "Outbound Phone Call Activity" at bounding box center [139, 132] width 104 height 10
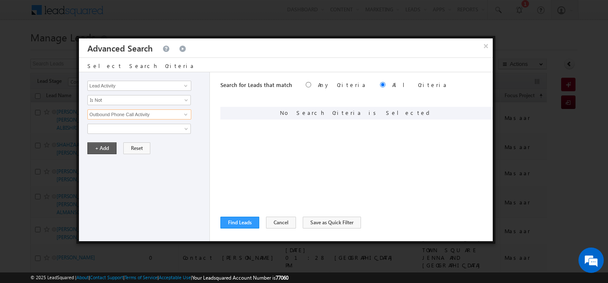
type input "Outbound Phone Call Activity"
click at [104, 146] on button "+ Add" at bounding box center [101, 148] width 29 height 12
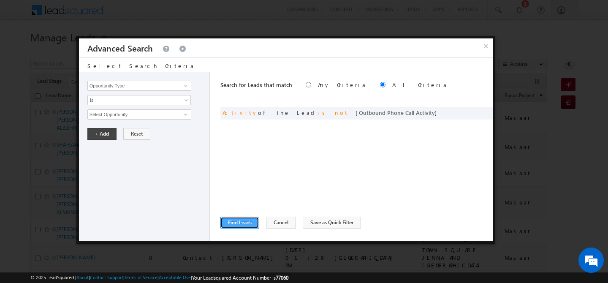
click at [234, 221] on button "Find Leads" at bounding box center [240, 223] width 39 height 12
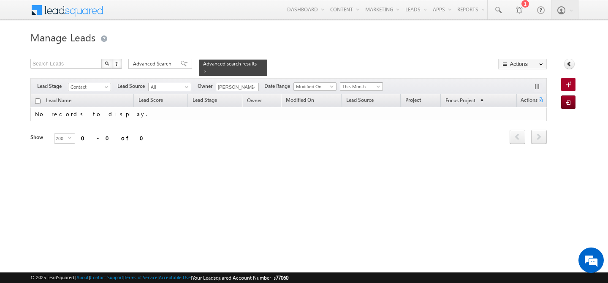
click at [374, 83] on span "This Month" at bounding box center [361, 87] width 40 height 8
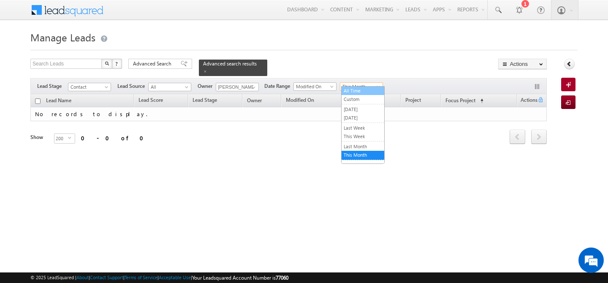
click at [360, 92] on link "All Time" at bounding box center [363, 91] width 43 height 8
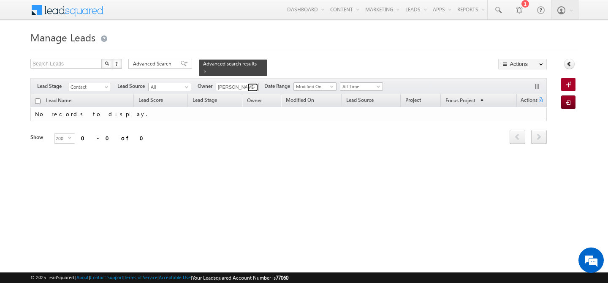
click at [251, 84] on span at bounding box center [254, 87] width 7 height 7
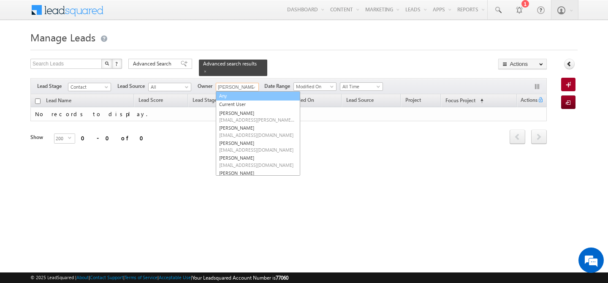
click at [237, 93] on link "Any" at bounding box center [258, 96] width 85 height 10
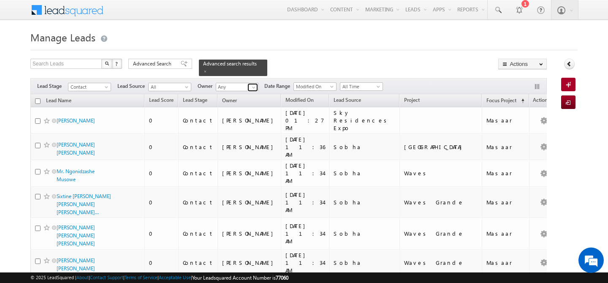
click at [255, 84] on span at bounding box center [254, 87] width 7 height 7
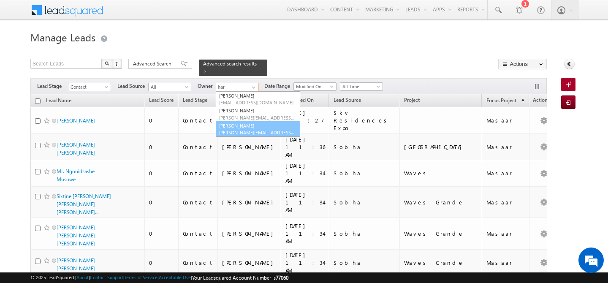
click at [248, 121] on link "harpreet hundal harpreet.hundal@indglobal.ae" at bounding box center [258, 129] width 85 height 16
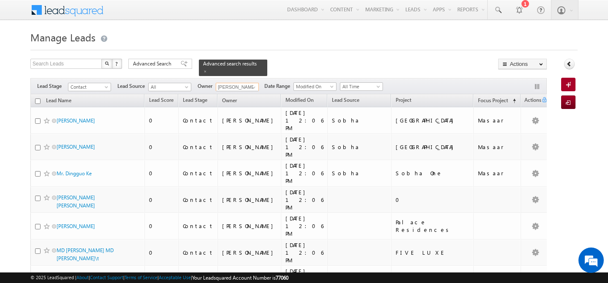
type input "[PERSON_NAME]"
click at [316, 29] on h1 "Manage Leads" at bounding box center [304, 36] width 548 height 16
click at [39, 98] on input "checkbox" at bounding box center [37, 100] width 5 height 5
checkbox input "true"
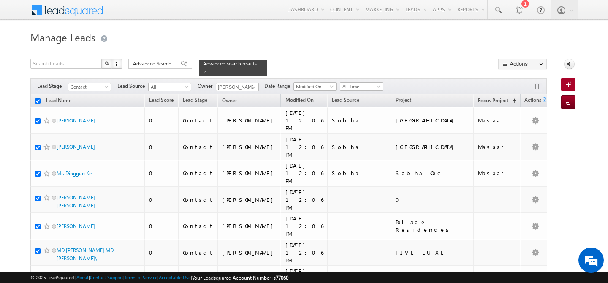
checkbox input "true"
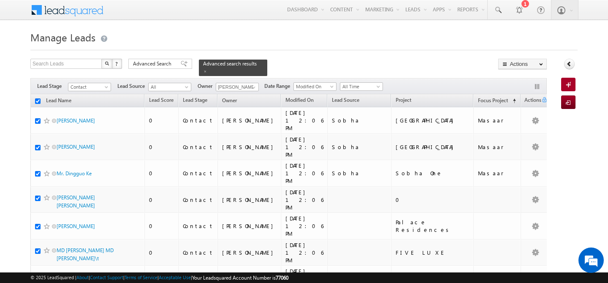
checkbox input "true"
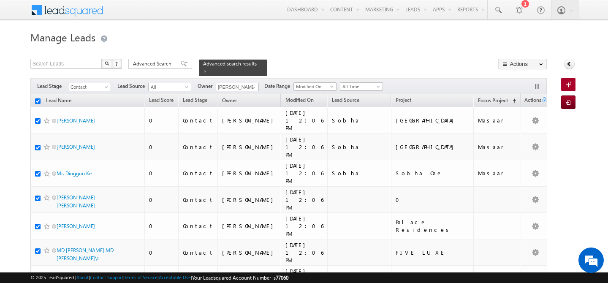
checkbox input "true"
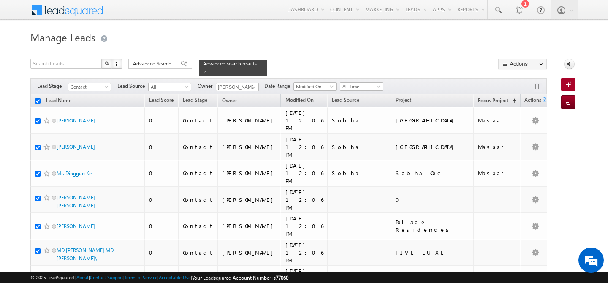
checkbox input "true"
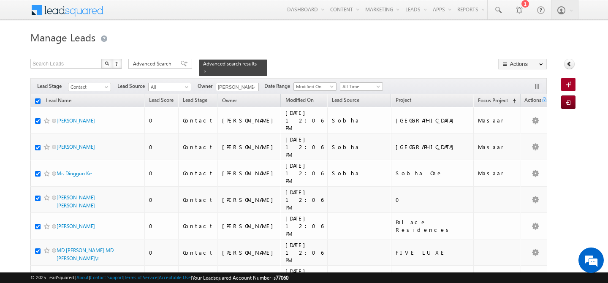
checkbox input "true"
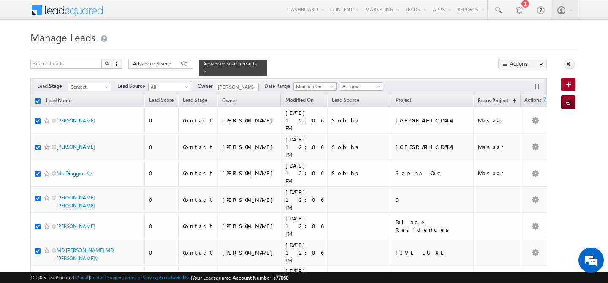
checkbox input "true"
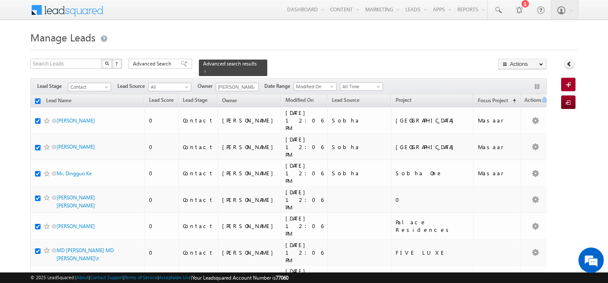
checkbox input "true"
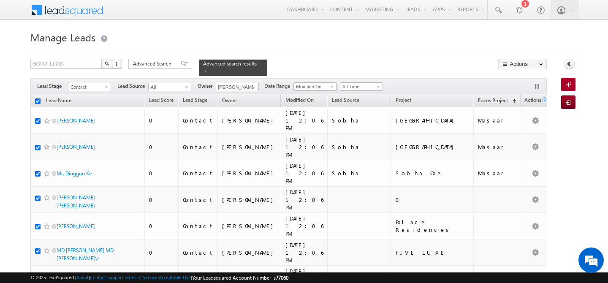
checkbox input "true"
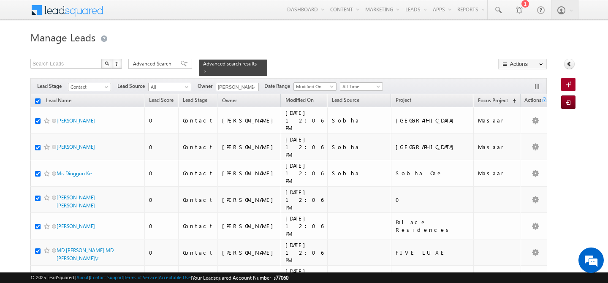
checkbox input "true"
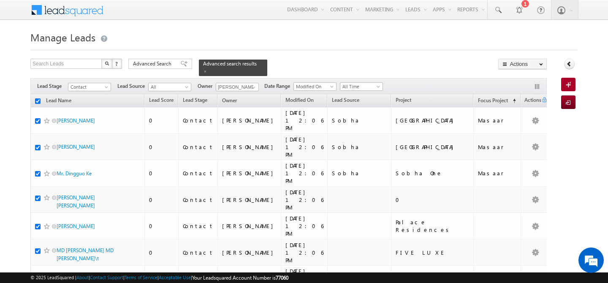
checkbox input "true"
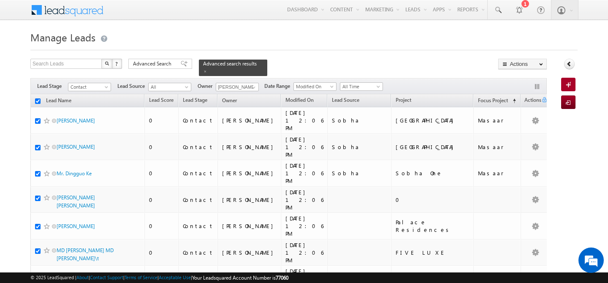
checkbox input "true"
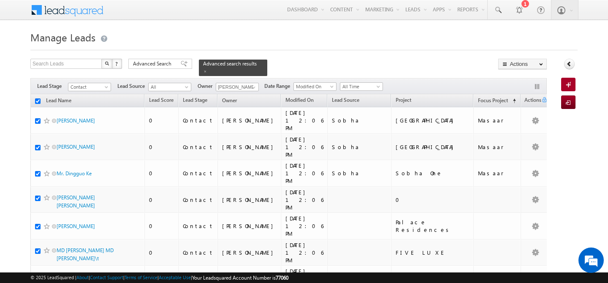
checkbox input "true"
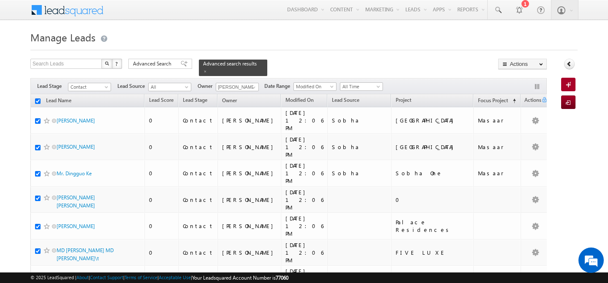
checkbox input "true"
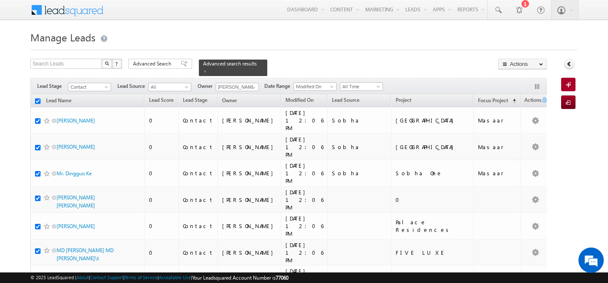
checkbox input "true"
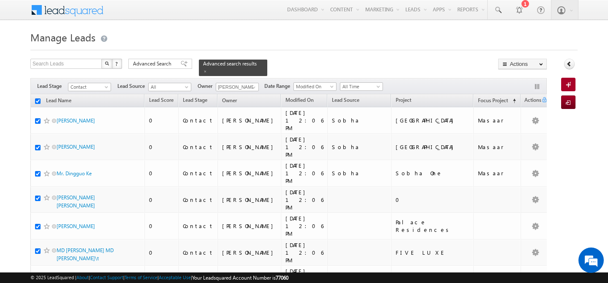
checkbox input "true"
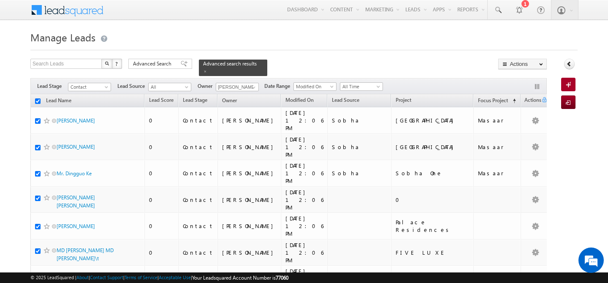
checkbox input "true"
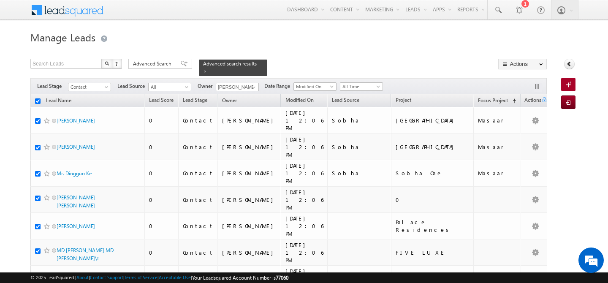
checkbox input "true"
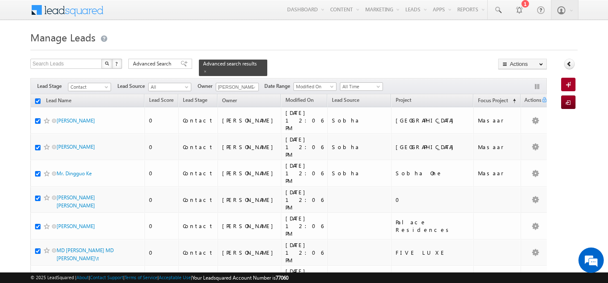
checkbox input "true"
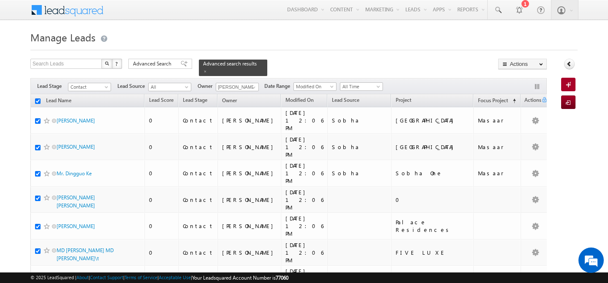
checkbox input "true"
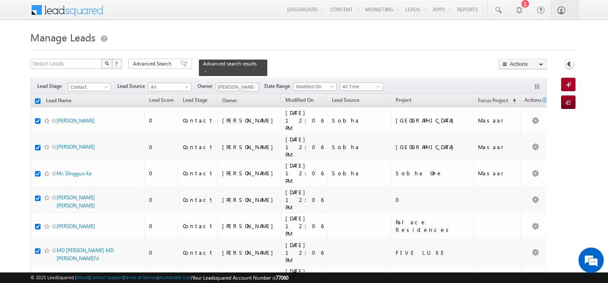
checkbox input "true"
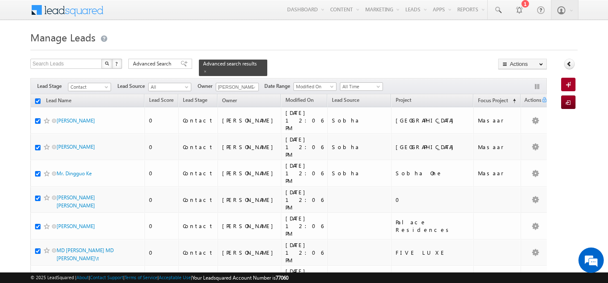
checkbox input "true"
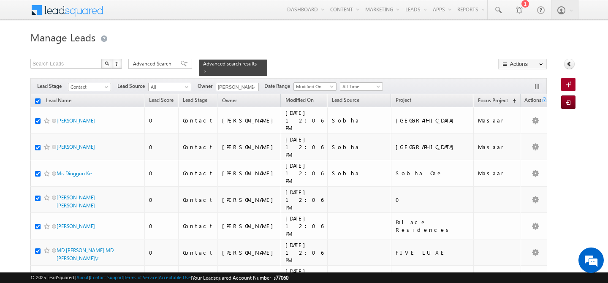
checkbox input "true"
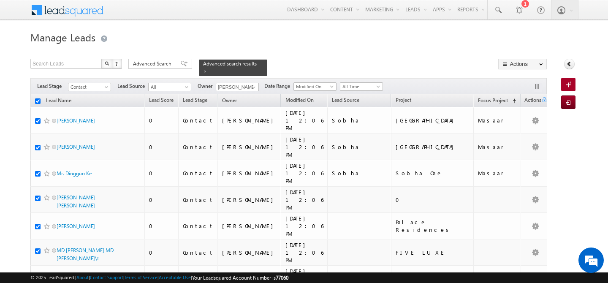
checkbox input "true"
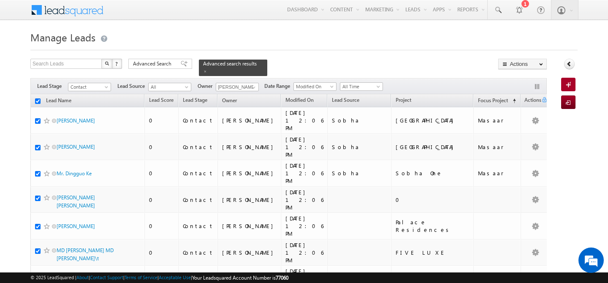
checkbox input "true"
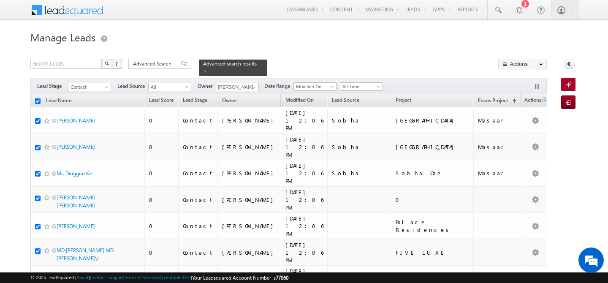
checkbox input "true"
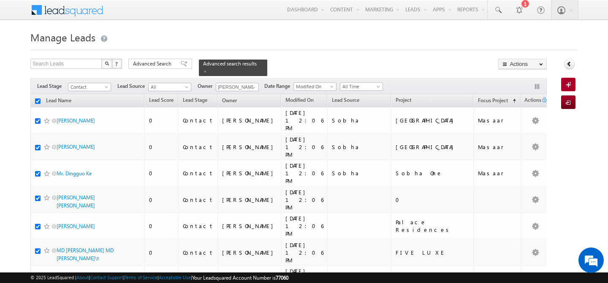
checkbox input "true"
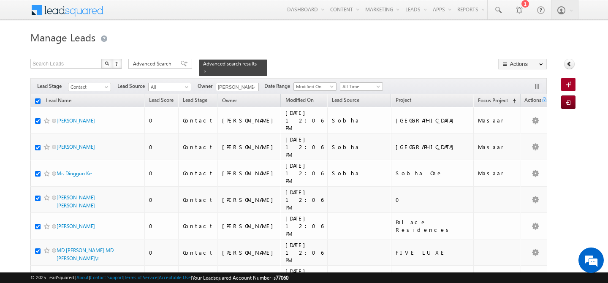
checkbox input "true"
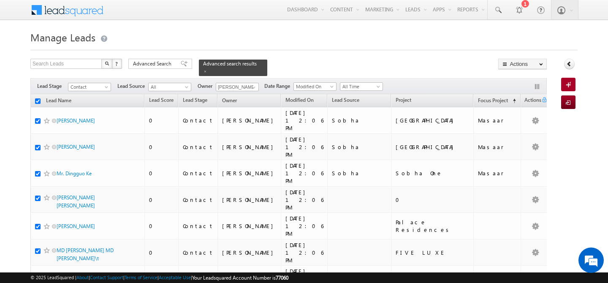
checkbox input "true"
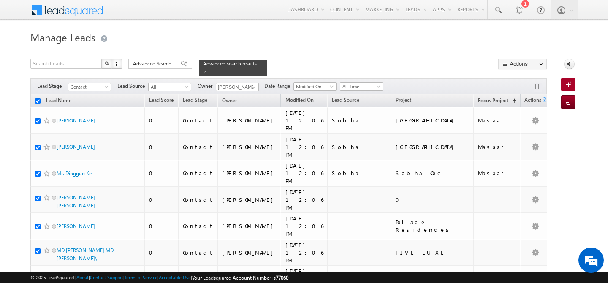
checkbox input "true"
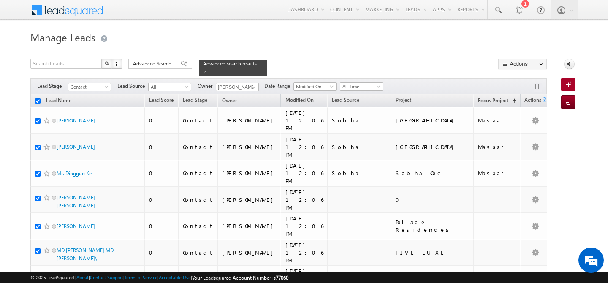
checkbox input "true"
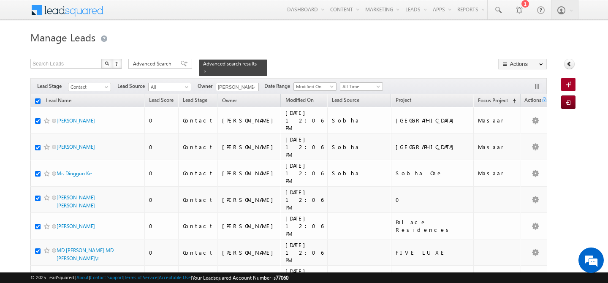
checkbox input "true"
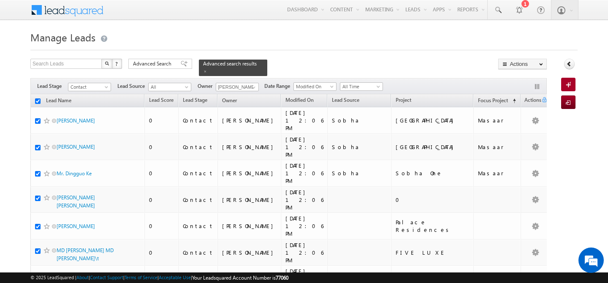
checkbox input "true"
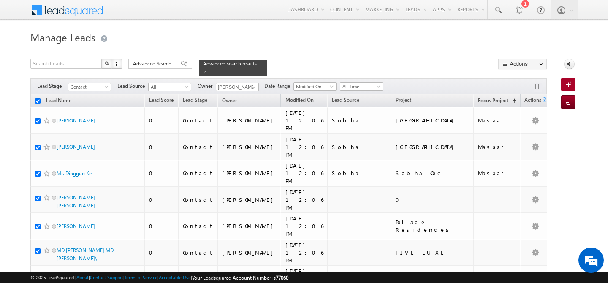
checkbox input "true"
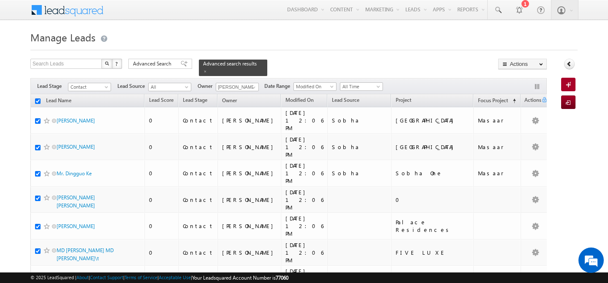
checkbox input "true"
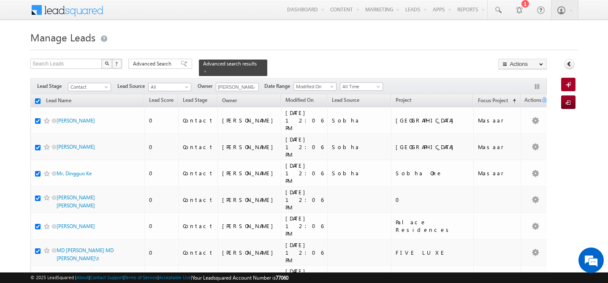
checkbox input "true"
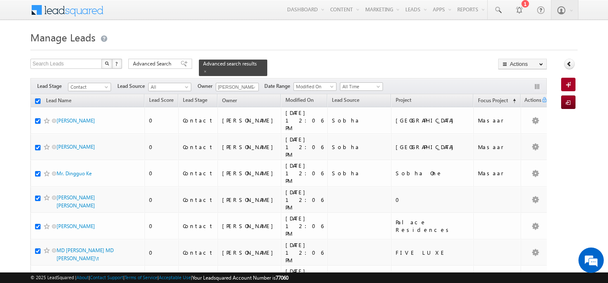
checkbox input "true"
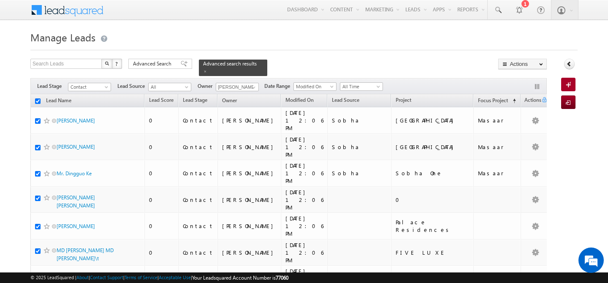
checkbox input "true"
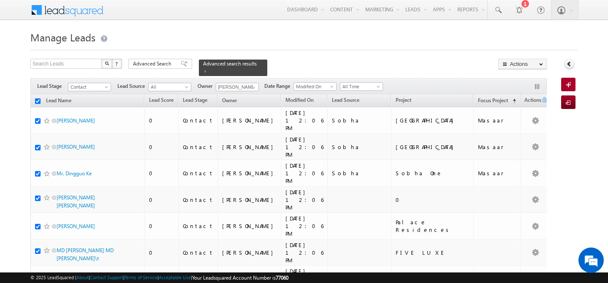
checkbox input "true"
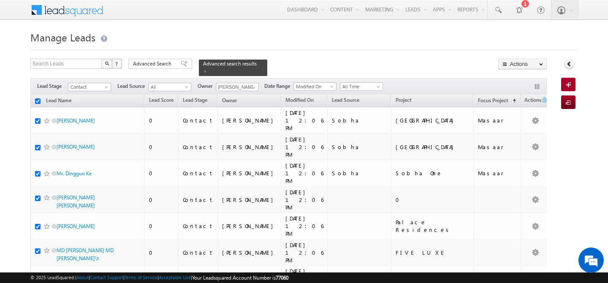
checkbox input "true"
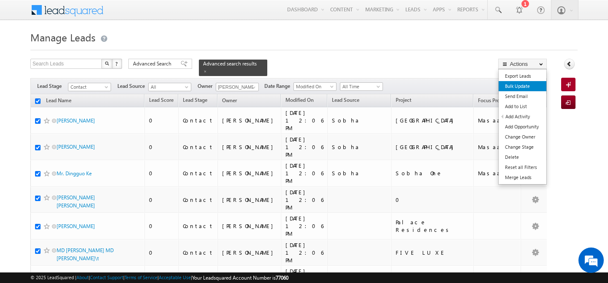
click at [531, 87] on link "Bulk Update" at bounding box center [523, 86] width 48 height 10
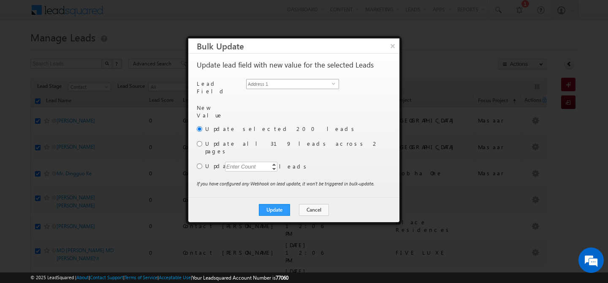
click at [317, 84] on span "Address 1" at bounding box center [289, 83] width 85 height 9
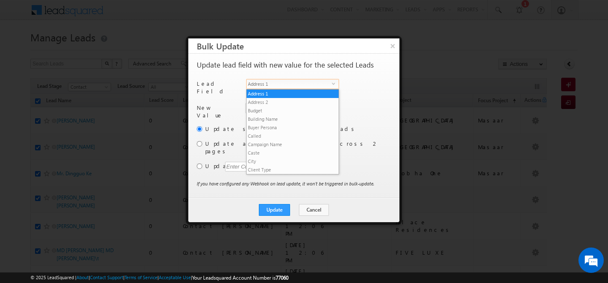
scroll to position [330, 0]
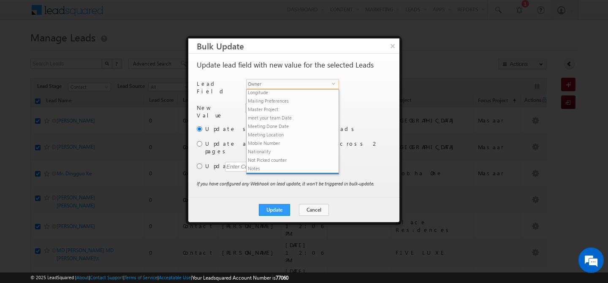
click at [306, 83] on span "Owner" at bounding box center [289, 83] width 85 height 9
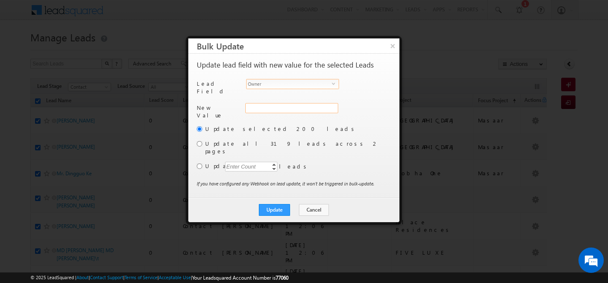
click at [273, 104] on div "Address 1" at bounding box center [290, 112] width 91 height 19
click at [294, 105] on input "hemant yogi" at bounding box center [291, 108] width 92 height 10
click at [289, 117] on link "Gurpreet Singh gurpreet.singh@indglobal.ae" at bounding box center [291, 121] width 92 height 16
click at [198, 142] on input "radio" at bounding box center [199, 143] width 5 height 5
click at [272, 204] on button "Update" at bounding box center [274, 210] width 31 height 12
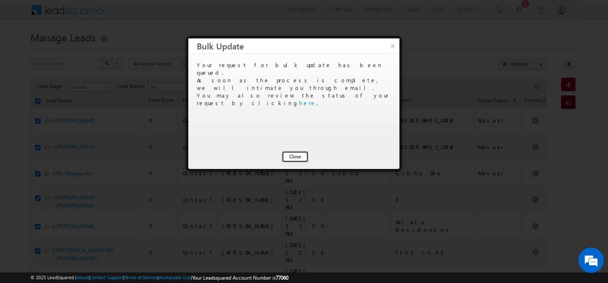
click at [296, 159] on button "Close" at bounding box center [295, 157] width 27 height 12
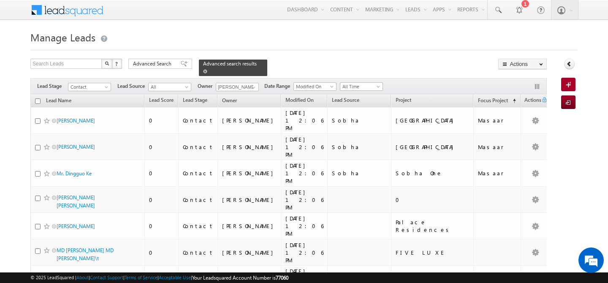
click at [207, 69] on span at bounding box center [205, 71] width 4 height 4
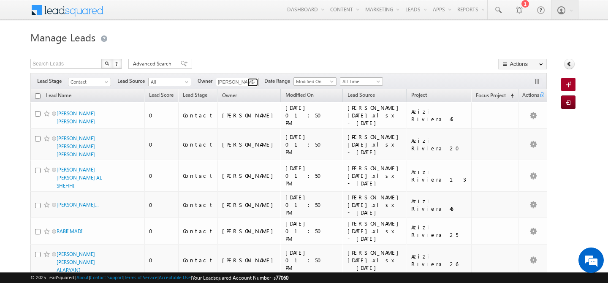
click at [250, 81] on link at bounding box center [253, 82] width 11 height 8
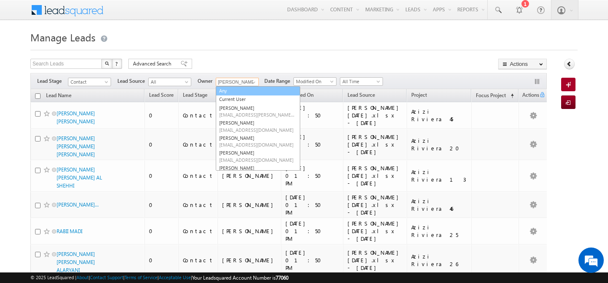
click at [237, 93] on link "Any" at bounding box center [258, 91] width 85 height 10
type input "Any"
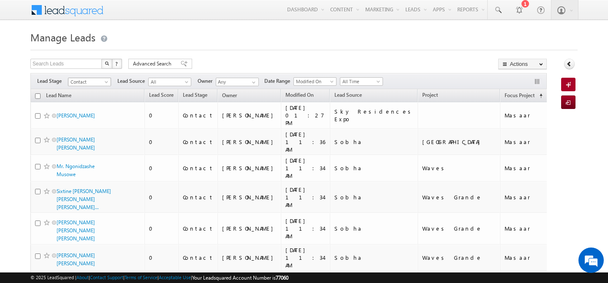
click at [97, 80] on span "Contact" at bounding box center [88, 82] width 40 height 8
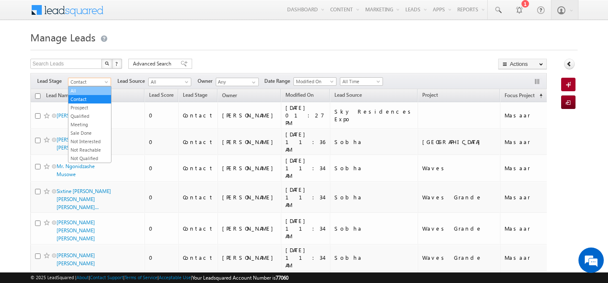
click at [88, 91] on link "All" at bounding box center [89, 91] width 43 height 8
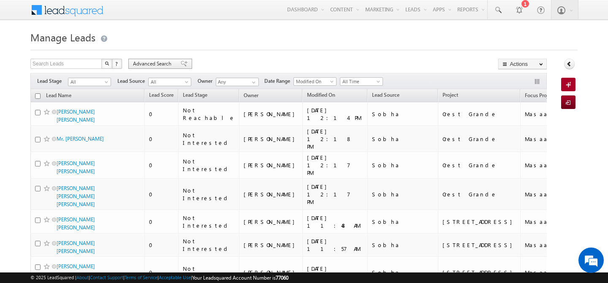
click at [145, 61] on span "Advanced Search" at bounding box center [153, 64] width 41 height 8
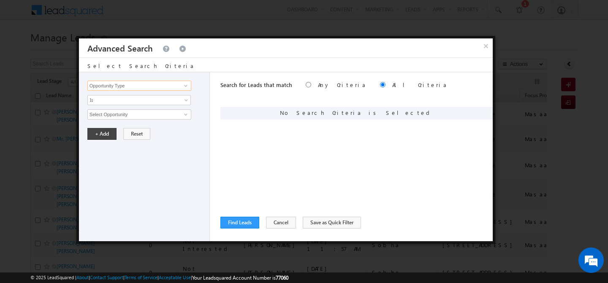
click at [126, 89] on input "Opportunity Type" at bounding box center [139, 86] width 104 height 10
type input ";"
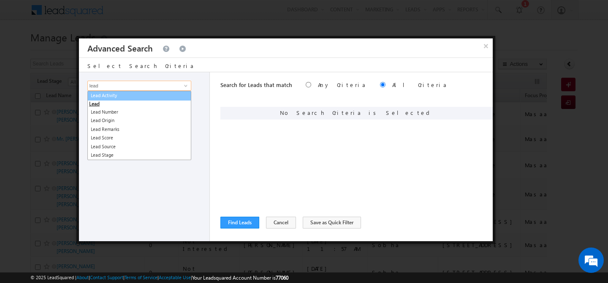
click at [124, 98] on link "Lead Activity" at bounding box center [139, 96] width 104 height 10
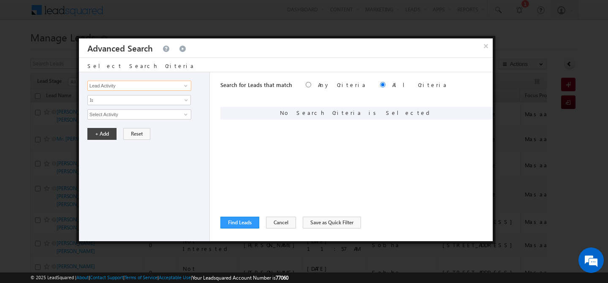
type input "Lead Activity"
click at [112, 117] on input "Select Activity" at bounding box center [139, 114] width 104 height 10
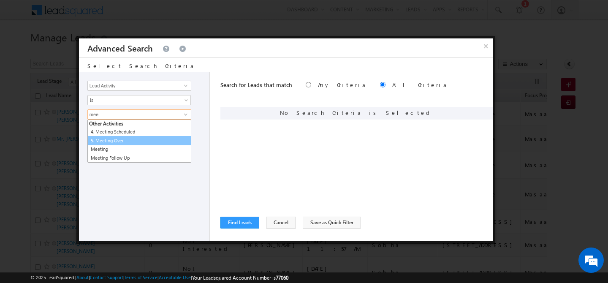
click at [123, 142] on link "5. Meeting Over" at bounding box center [139, 141] width 104 height 10
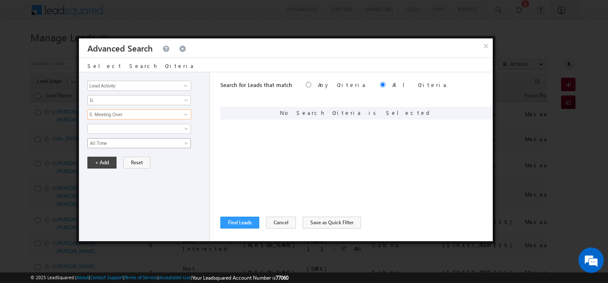
type input "5. Meeting Over"
click at [119, 145] on span "All Time" at bounding box center [134, 143] width 92 height 8
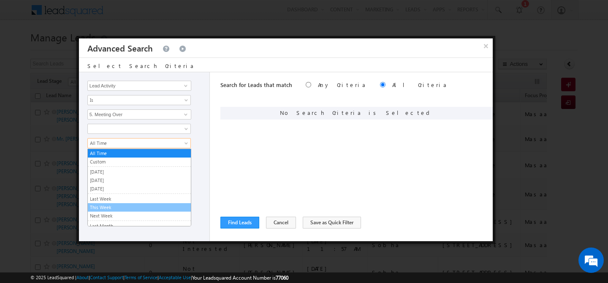
click at [102, 208] on link "This Week" at bounding box center [139, 208] width 103 height 8
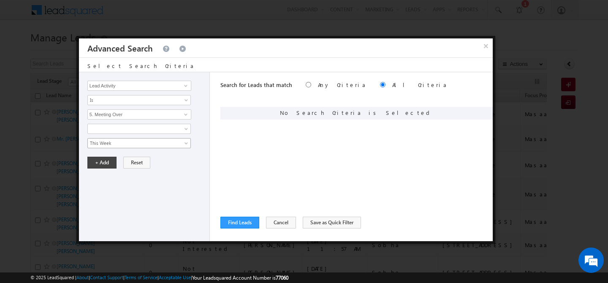
click at [139, 145] on span "This Week" at bounding box center [134, 143] width 92 height 8
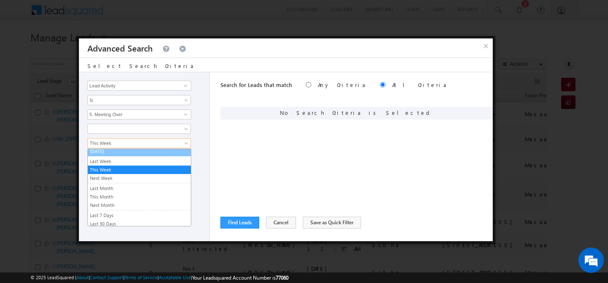
scroll to position [57, 0]
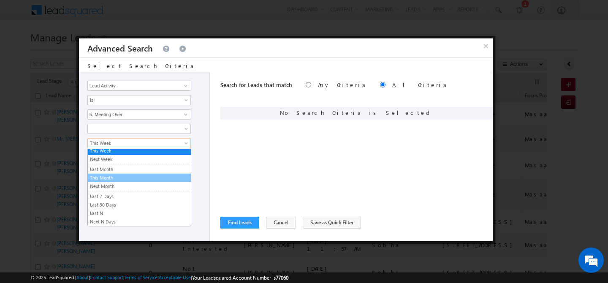
click at [110, 177] on link "This Month" at bounding box center [139, 178] width 103 height 8
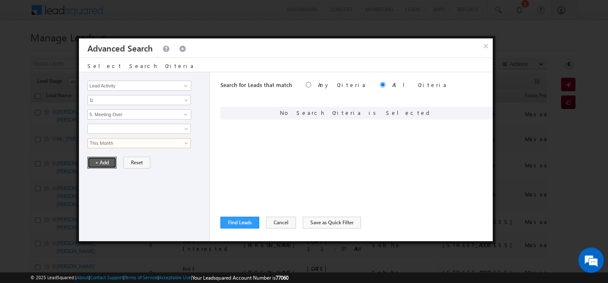
click at [101, 163] on button "+ Add" at bounding box center [101, 163] width 29 height 12
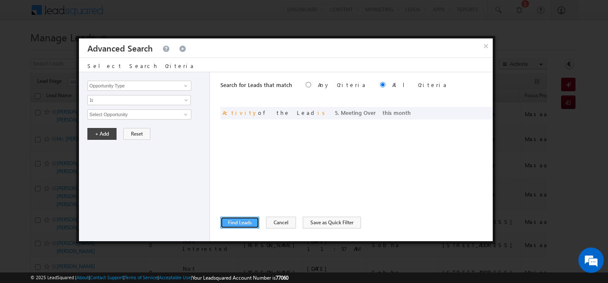
click at [243, 226] on button "Find Leads" at bounding box center [240, 223] width 39 height 12
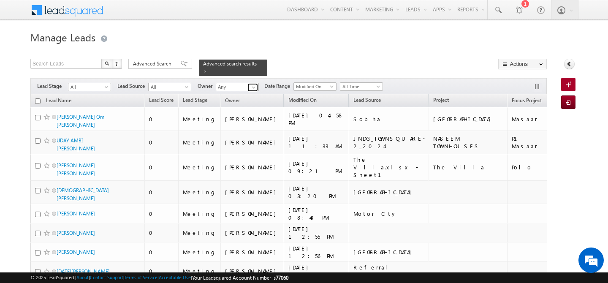
click at [253, 84] on span at bounding box center [254, 87] width 7 height 7
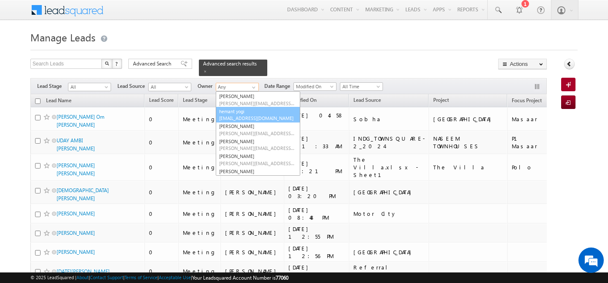
scroll to position [128, 0]
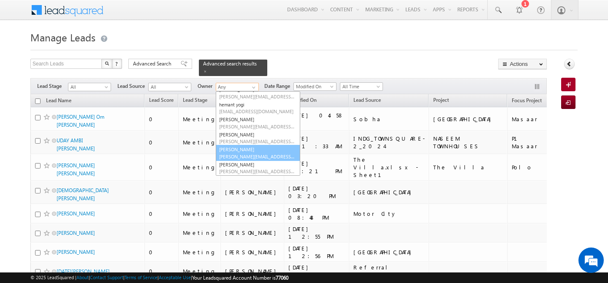
click at [248, 153] on span "[PERSON_NAME][EMAIL_ADDRESS][PERSON_NAME][DOMAIN_NAME]" at bounding box center [257, 156] width 76 height 6
type input "[PERSON_NAME]"
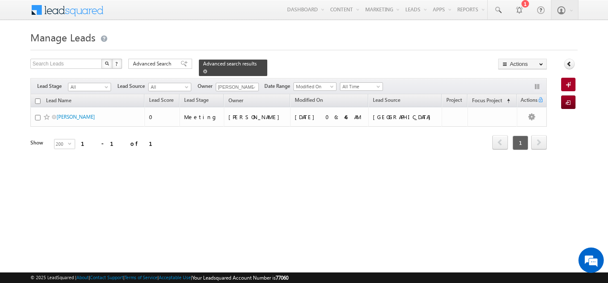
click at [207, 69] on span at bounding box center [205, 71] width 4 height 4
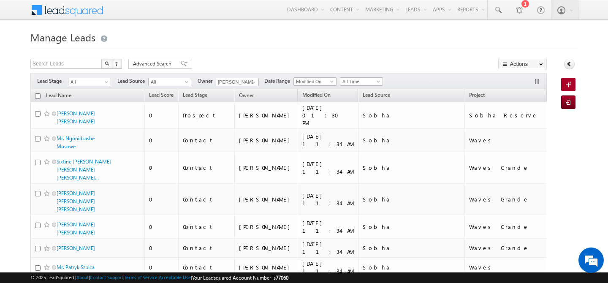
click at [101, 83] on span "All" at bounding box center [88, 82] width 40 height 8
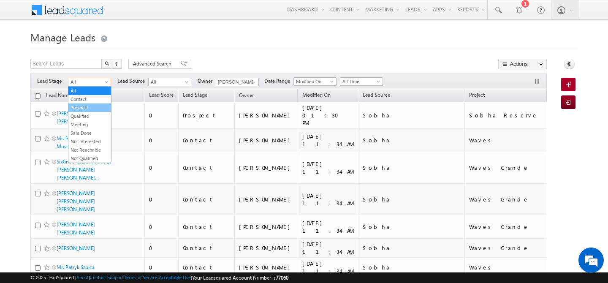
click at [89, 107] on link "Prospect" at bounding box center [89, 108] width 43 height 8
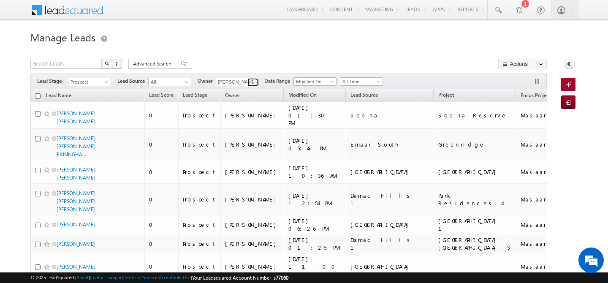
click at [254, 81] on span at bounding box center [254, 82] width 7 height 7
click at [256, 91] on link "[PERSON_NAME] [PERSON_NAME][EMAIL_ADDRESS][DOMAIN_NAME]" at bounding box center [258, 94] width 85 height 16
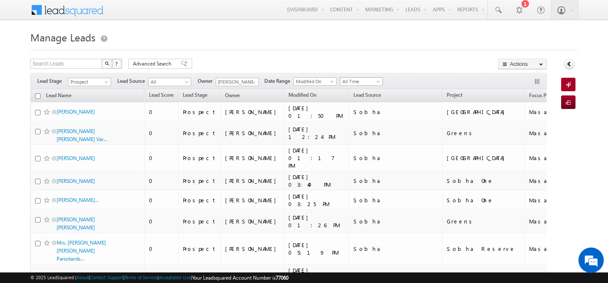
click at [377, 81] on span at bounding box center [379, 83] width 7 height 7
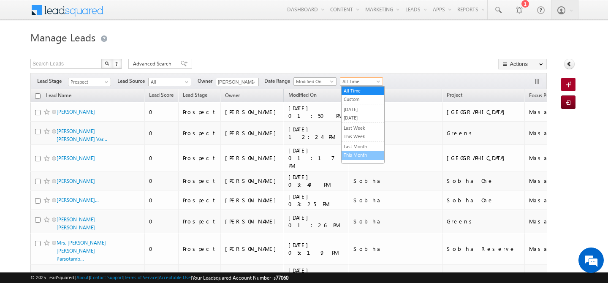
click at [358, 152] on link "This Month" at bounding box center [363, 155] width 43 height 8
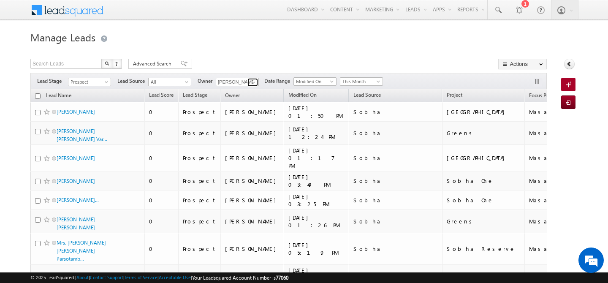
click at [256, 85] on span at bounding box center [254, 82] width 7 height 7
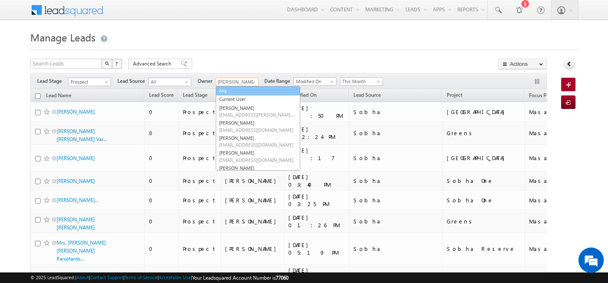
click at [228, 93] on link "Any" at bounding box center [258, 91] width 85 height 10
type input "Any"
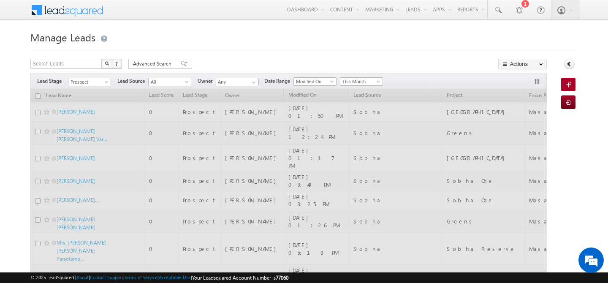
click at [105, 82] on span at bounding box center [107, 83] width 7 height 7
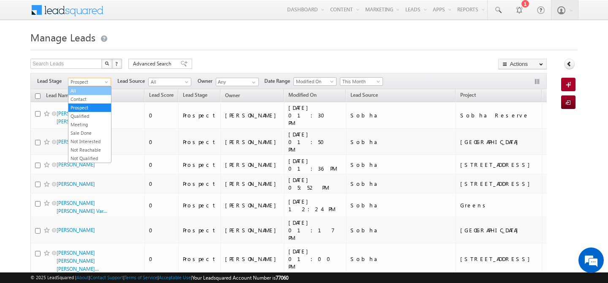
click at [85, 90] on link "All" at bounding box center [89, 91] width 43 height 8
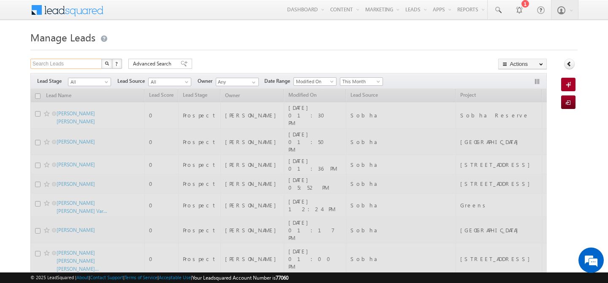
click at [66, 67] on input "Search Leads" at bounding box center [66, 64] width 72 height 10
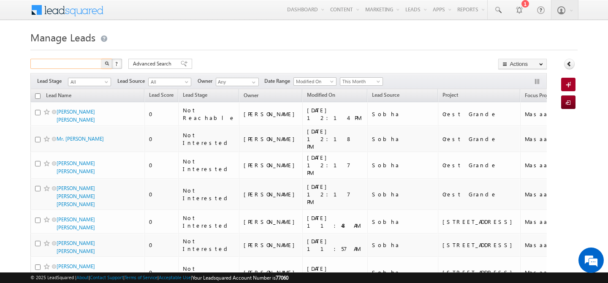
click at [66, 67] on input "text" at bounding box center [66, 64] width 72 height 10
paste input "507028026"
type input "507028026"
click at [101, 59] on button "button" at bounding box center [106, 64] width 11 height 10
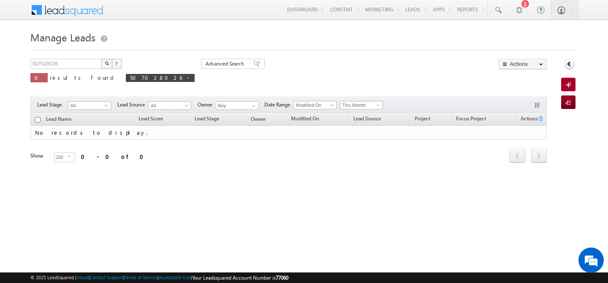
click at [379, 105] on span at bounding box center [379, 107] width 7 height 7
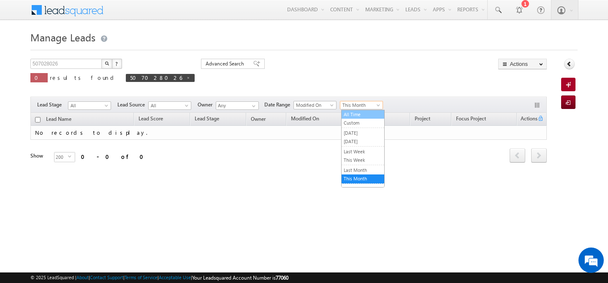
click at [359, 114] on link "All Time" at bounding box center [363, 115] width 43 height 8
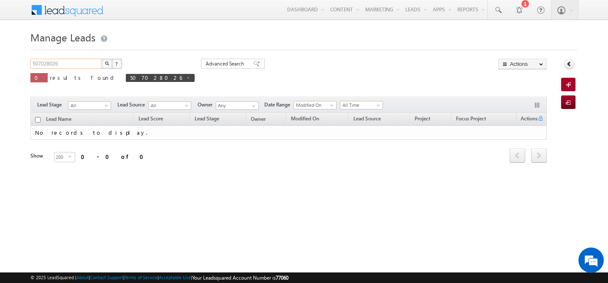
click at [71, 63] on input "507028026" at bounding box center [66, 64] width 72 height 10
paste input "58567350"
click at [107, 65] on img "button" at bounding box center [107, 63] width 4 height 4
click at [167, 79] on span at bounding box center [169, 78] width 4 height 4
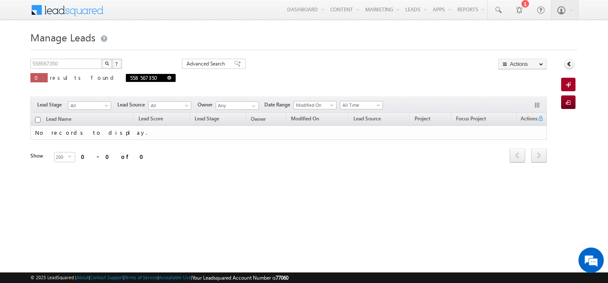
type input "Search Leads"
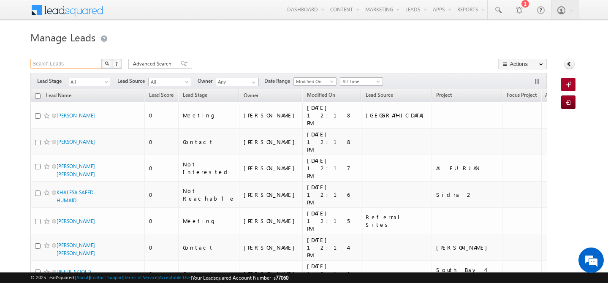
click at [80, 64] on input "Search Leads" at bounding box center [66, 64] width 72 height 10
paste input "507480473"
type input "507480473"
click at [106, 62] on img "button" at bounding box center [107, 63] width 4 height 4
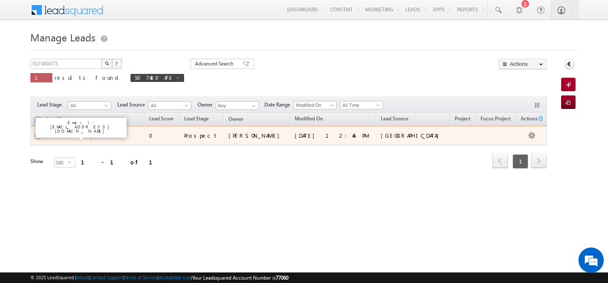
click at [71, 137] on link "Saberkhangroup" at bounding box center [75, 135] width 37 height 6
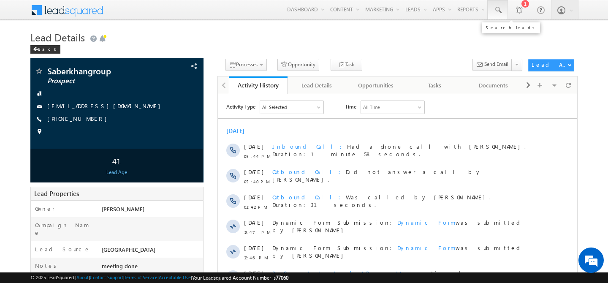
click at [497, 6] on span at bounding box center [498, 10] width 8 height 8
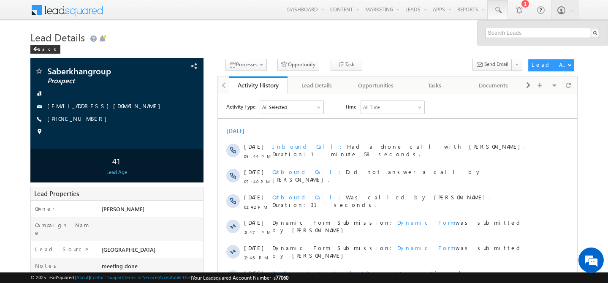
click at [500, 33] on input "text" at bounding box center [543, 33] width 115 height 10
paste input "556134481"
type input "556134481"
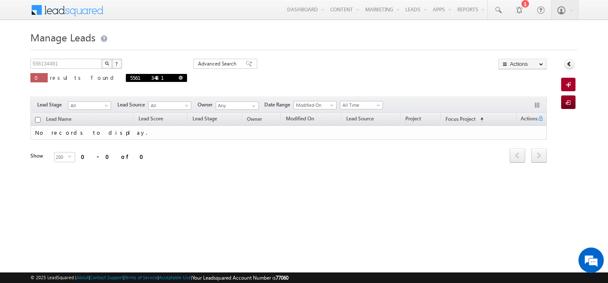
click at [126, 80] on span "556134481" at bounding box center [156, 78] width 61 height 8
click at [179, 79] on span at bounding box center [181, 78] width 4 height 4
type input "Search Leads"
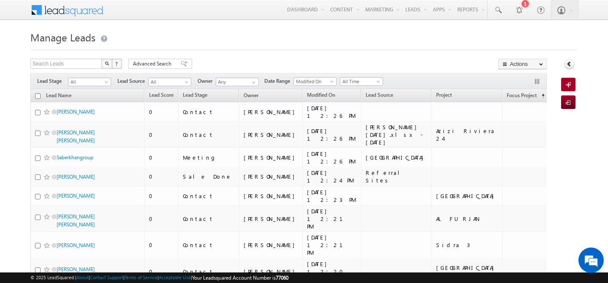
click at [142, 69] on div "Search Leads X ? 17647 results found Advanced Search Advanced Search Advanced s…" at bounding box center [288, 65] width 517 height 12
click at [144, 67] on span "Advanced Search" at bounding box center [153, 64] width 41 height 8
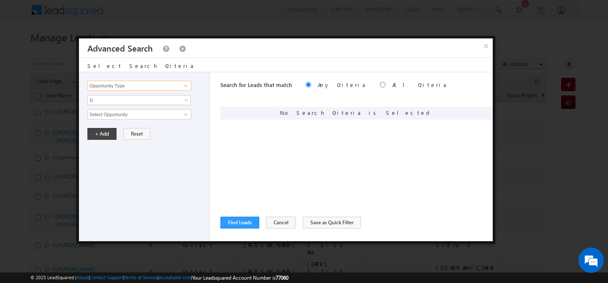
click at [138, 87] on input "Opportunity Type" at bounding box center [139, 86] width 104 height 10
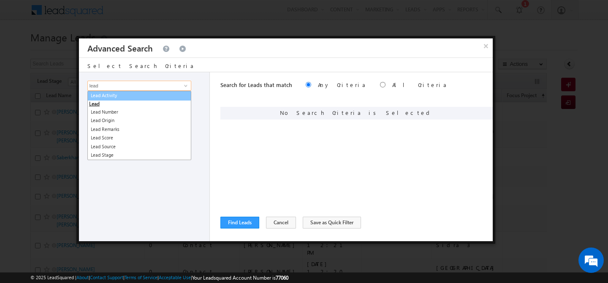
click at [134, 96] on link "Lead Activity" at bounding box center [139, 96] width 104 height 10
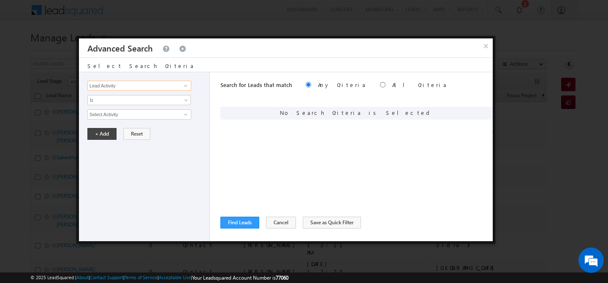
type input "Lead Activity"
click at [123, 112] on input "Select Activity" at bounding box center [139, 114] width 104 height 10
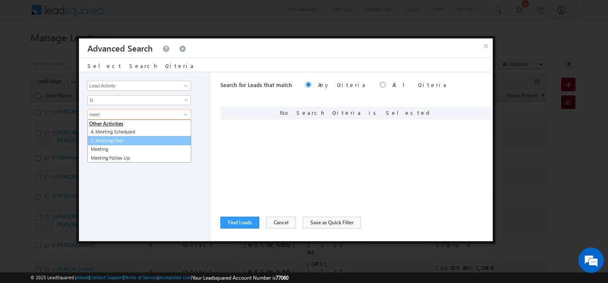
click at [132, 139] on link "5. Meeting Over" at bounding box center [139, 141] width 104 height 10
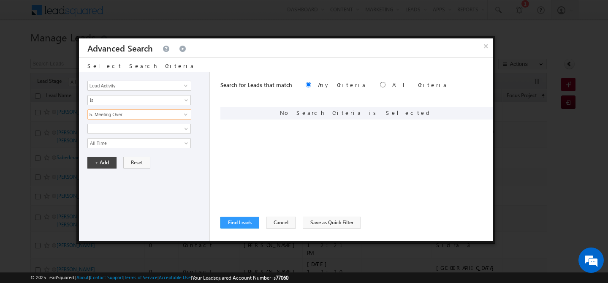
type input "5. Meeting Over"
click at [393, 86] on label "All Criteria" at bounding box center [420, 84] width 55 height 7
radio input "true"
click at [106, 166] on button "+ Add" at bounding box center [101, 163] width 29 height 12
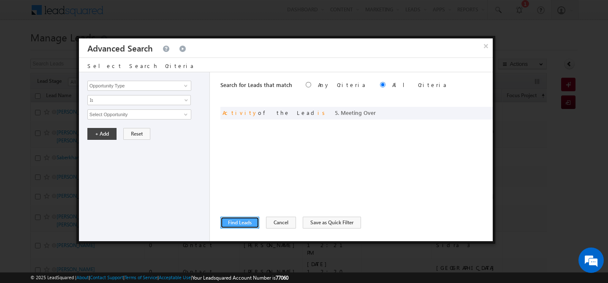
click at [241, 221] on button "Find Leads" at bounding box center [240, 223] width 39 height 12
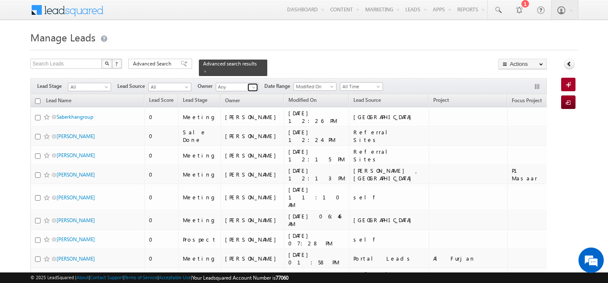
click at [254, 84] on span at bounding box center [254, 87] width 7 height 7
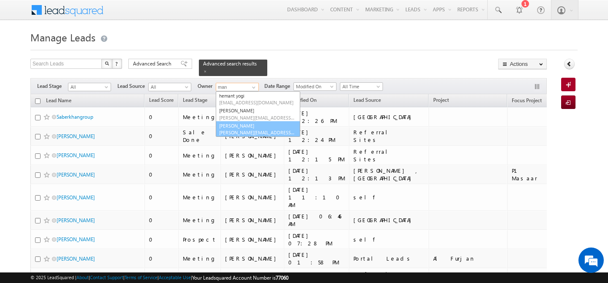
click at [244, 123] on link "[PERSON_NAME] [PERSON_NAME][EMAIL_ADDRESS][PERSON_NAME][DOMAIN_NAME]" at bounding box center [258, 129] width 85 height 16
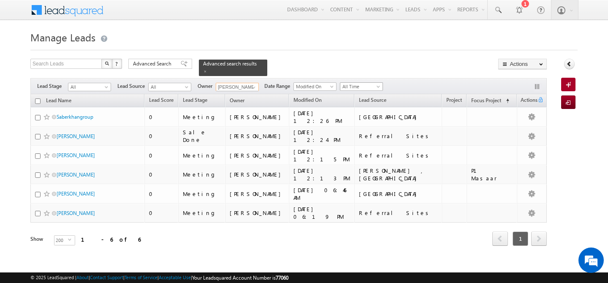
type input "[PERSON_NAME]"
click at [375, 83] on span "All Time" at bounding box center [361, 87] width 40 height 8
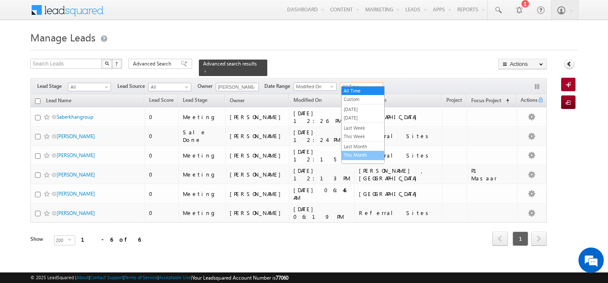
click at [359, 153] on link "This Month" at bounding box center [363, 155] width 43 height 8
